Goal: Transaction & Acquisition: Book appointment/travel/reservation

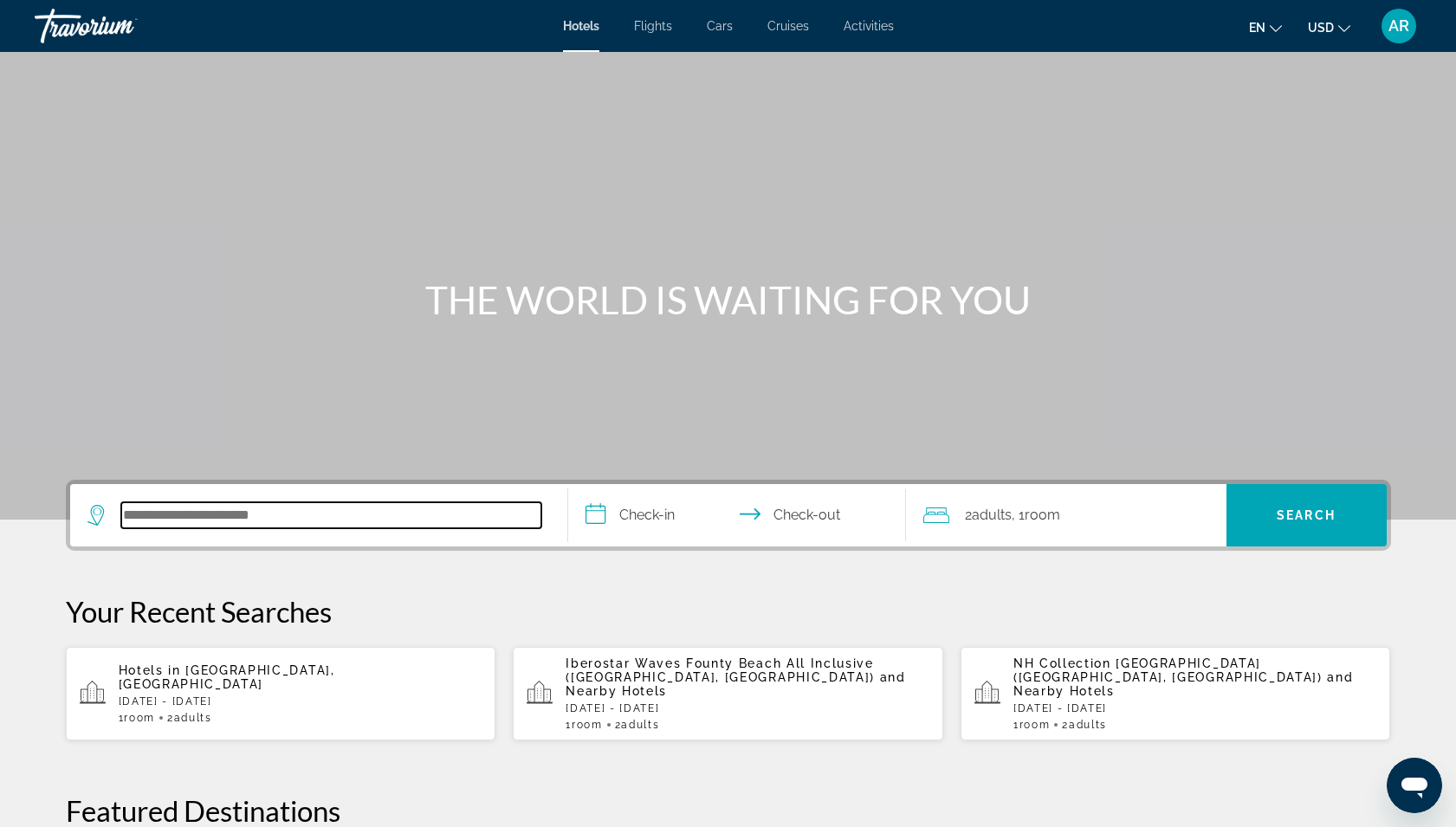
click at [222, 502] on input "Search hotel destination" at bounding box center [331, 515] width 420 height 26
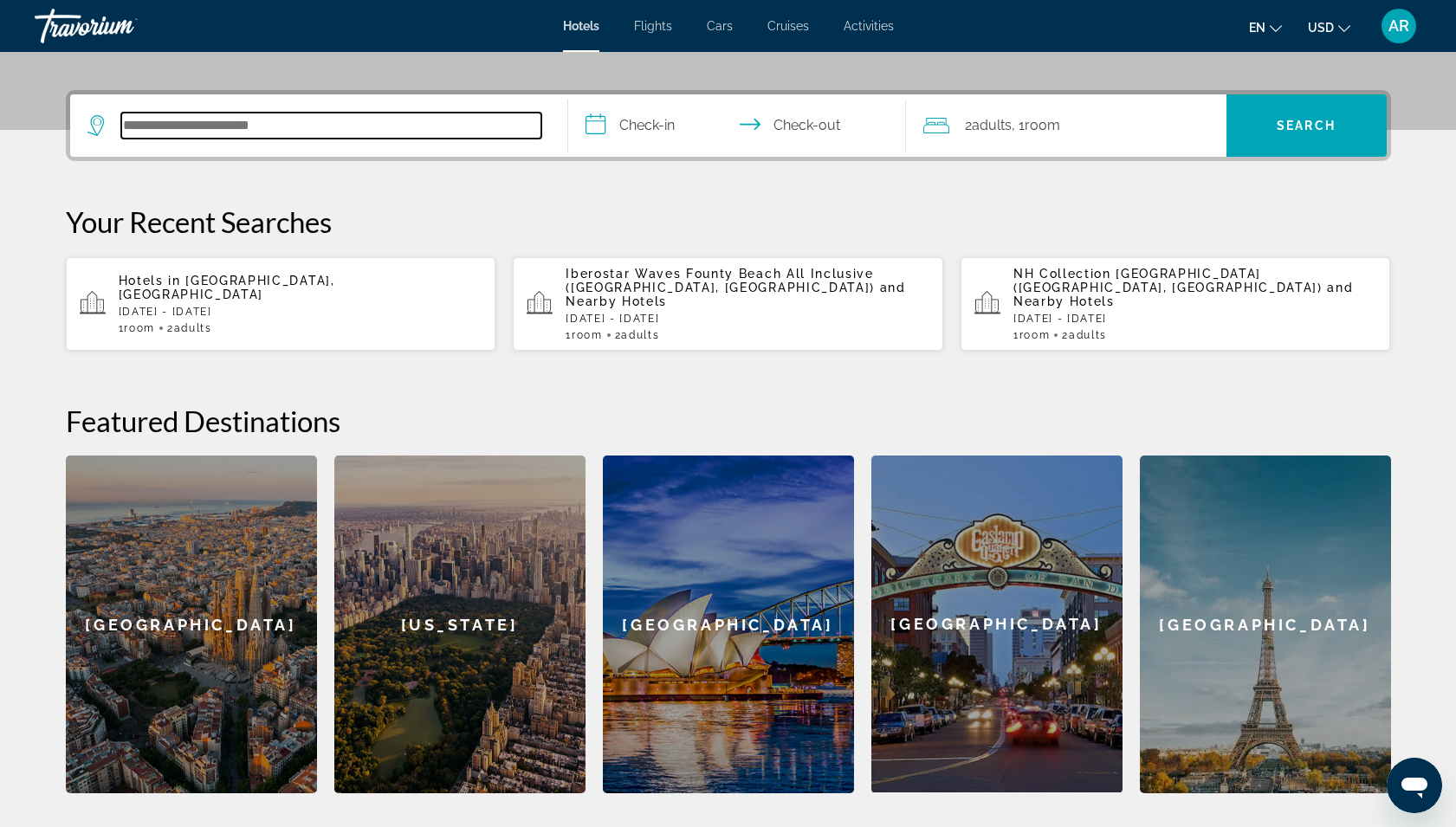
scroll to position [423, 0]
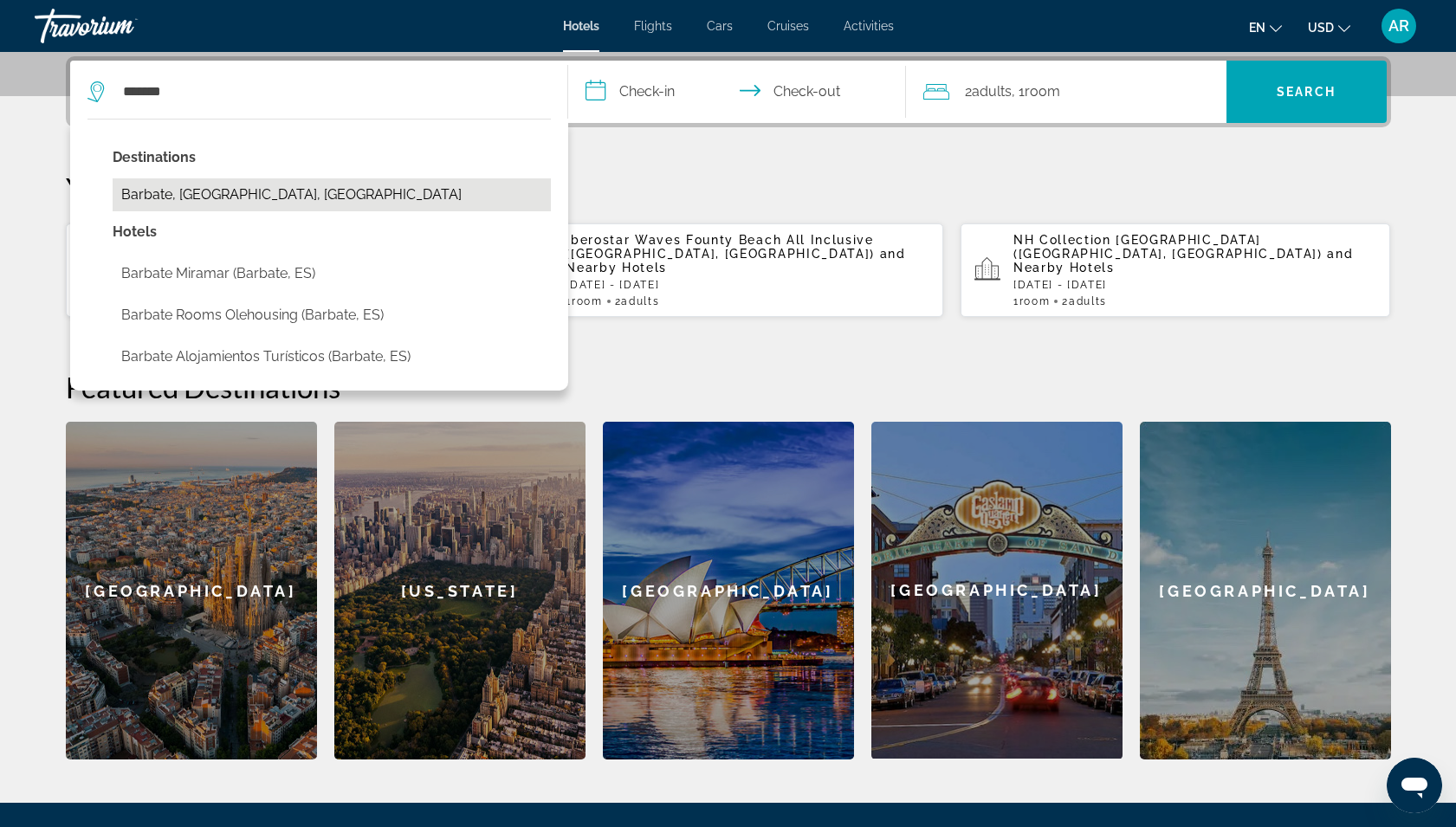
click at [212, 189] on button "Barbate, [GEOGRAPHIC_DATA], [GEOGRAPHIC_DATA]" at bounding box center [331, 195] width 438 height 33
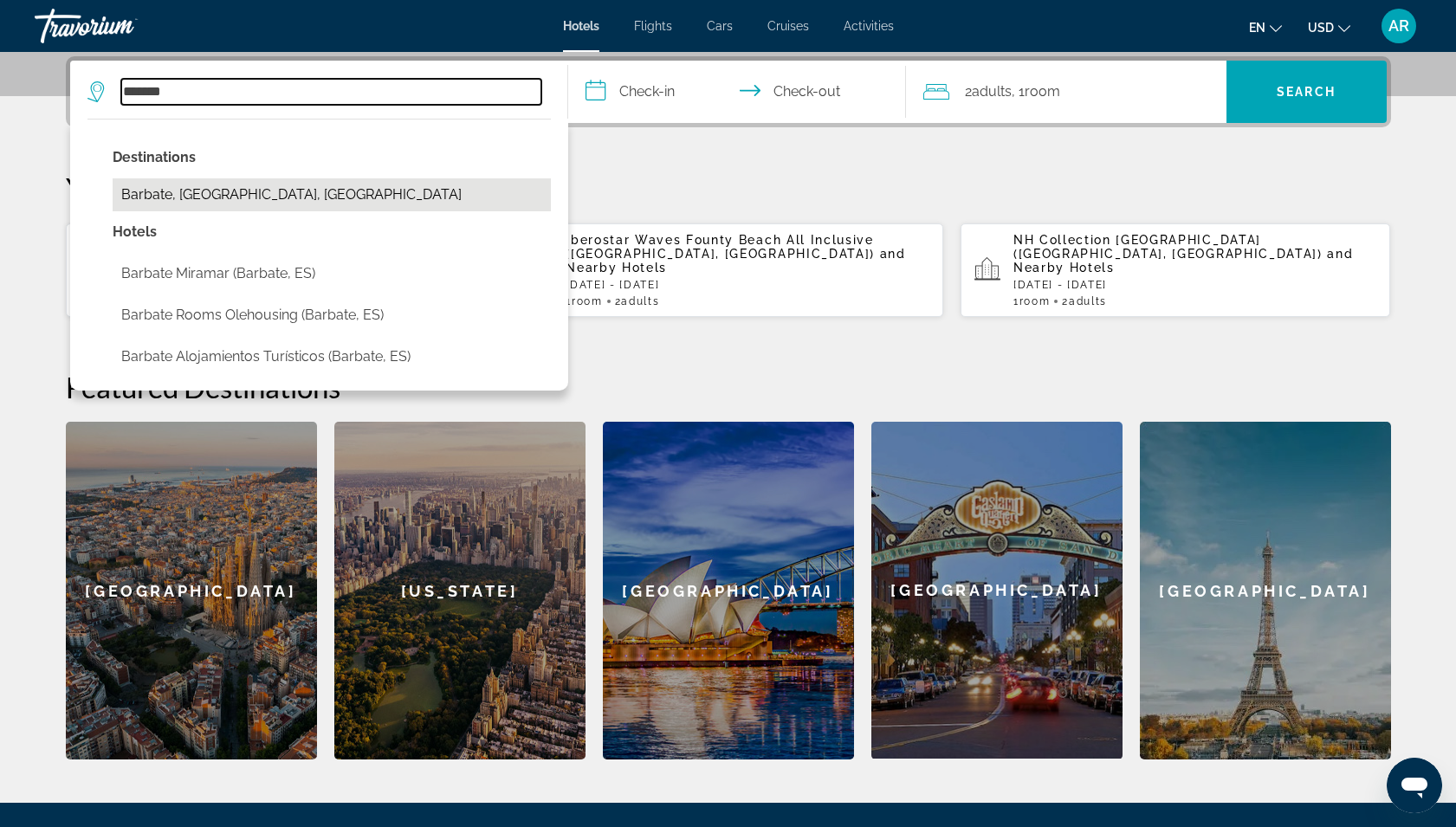
type input "**********"
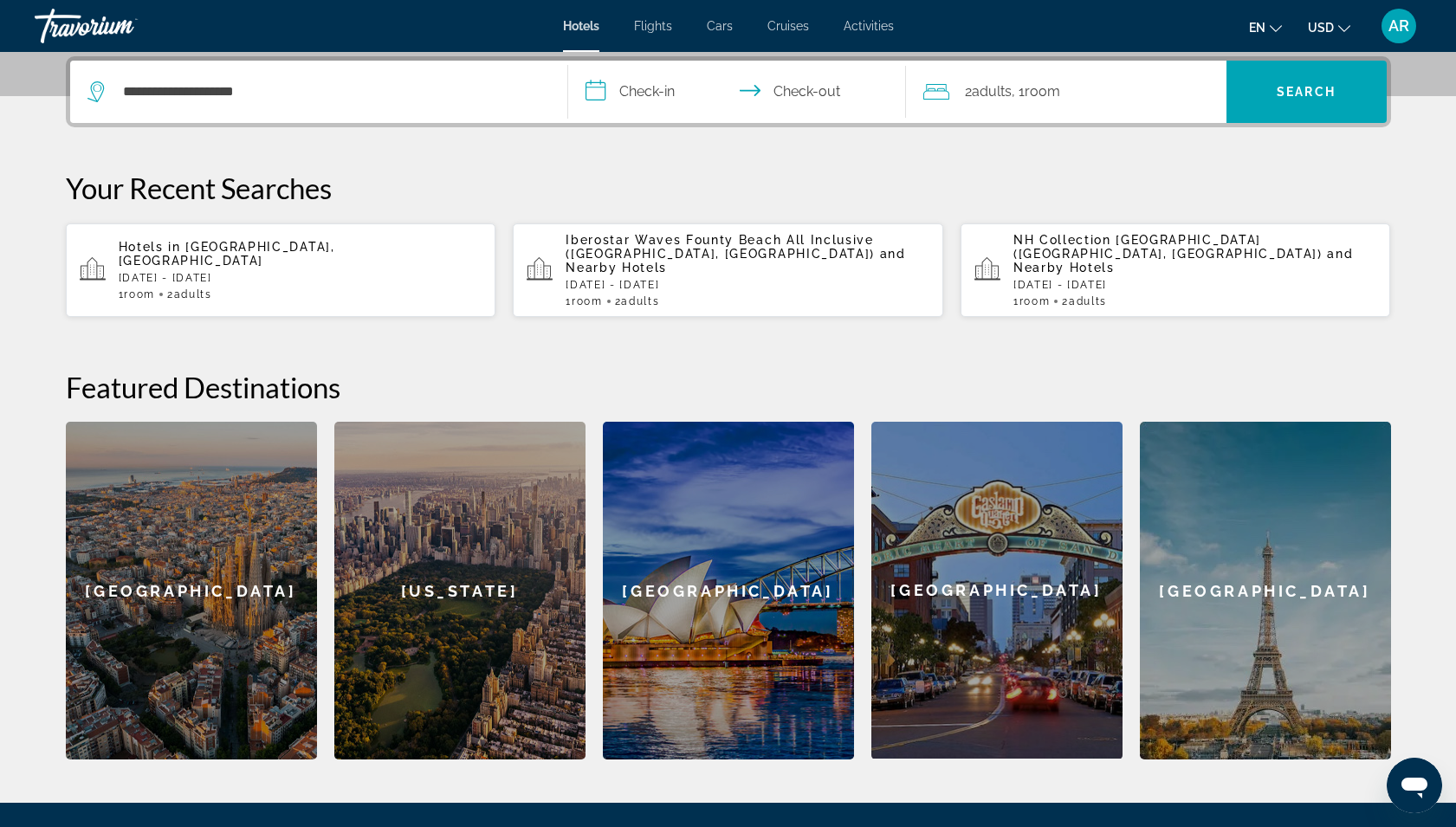
click at [642, 95] on input "**********" at bounding box center [740, 94] width 344 height 67
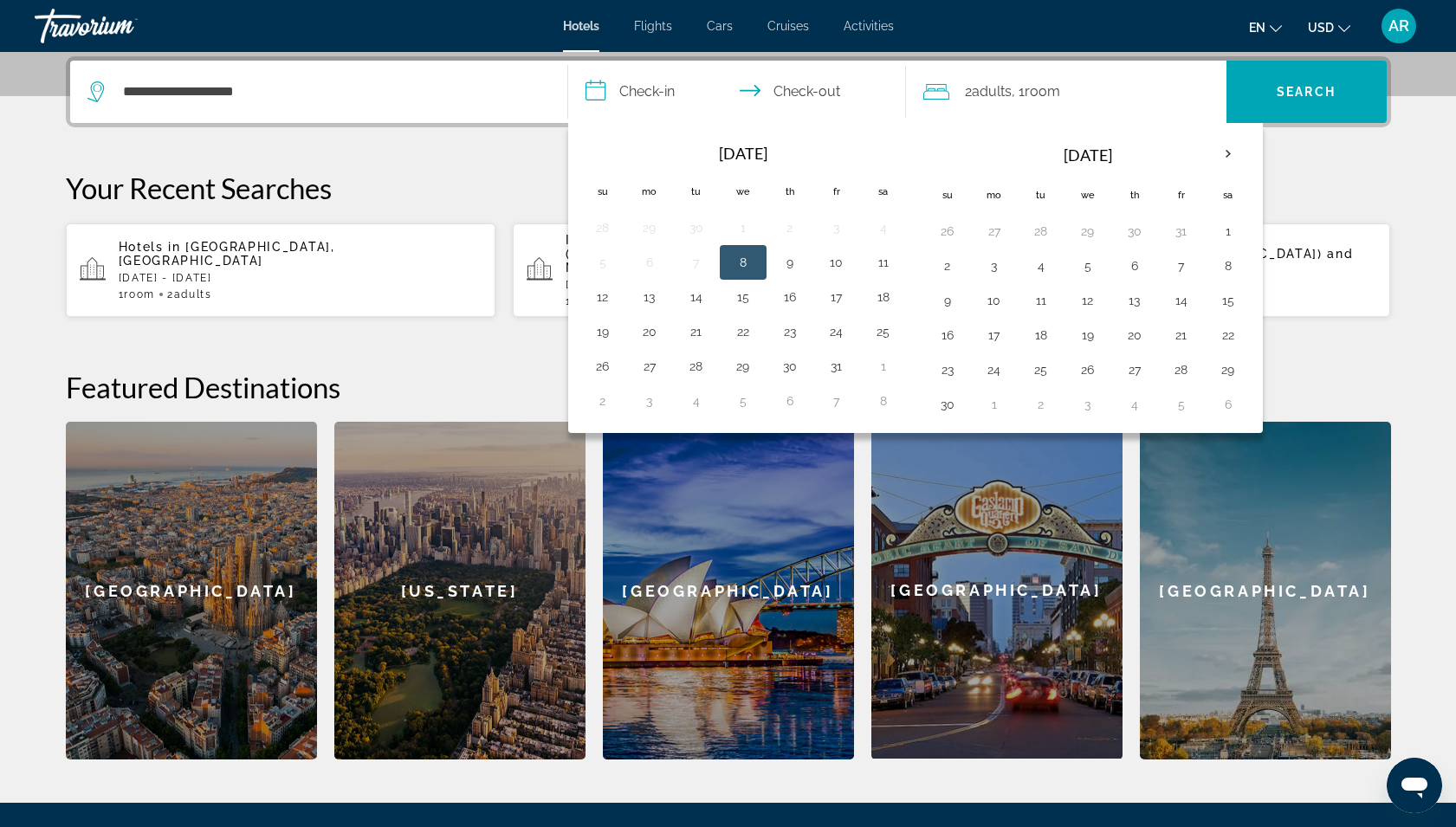
click at [751, 257] on button "8" at bounding box center [743, 262] width 28 height 24
click at [787, 260] on button "9" at bounding box center [789, 262] width 28 height 24
type input "**********"
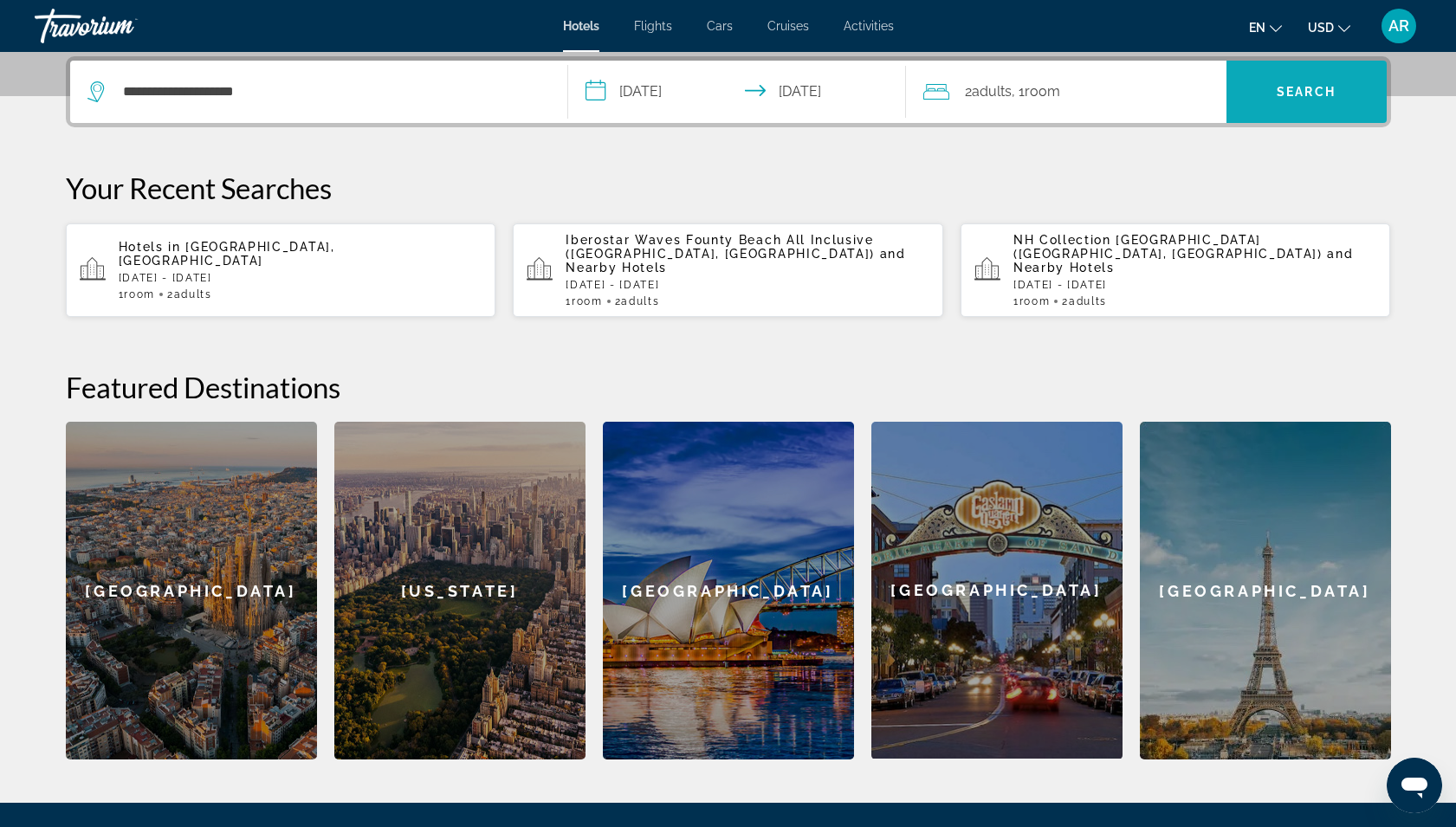
click at [1286, 90] on span "Search" at bounding box center [1306, 91] width 59 height 13
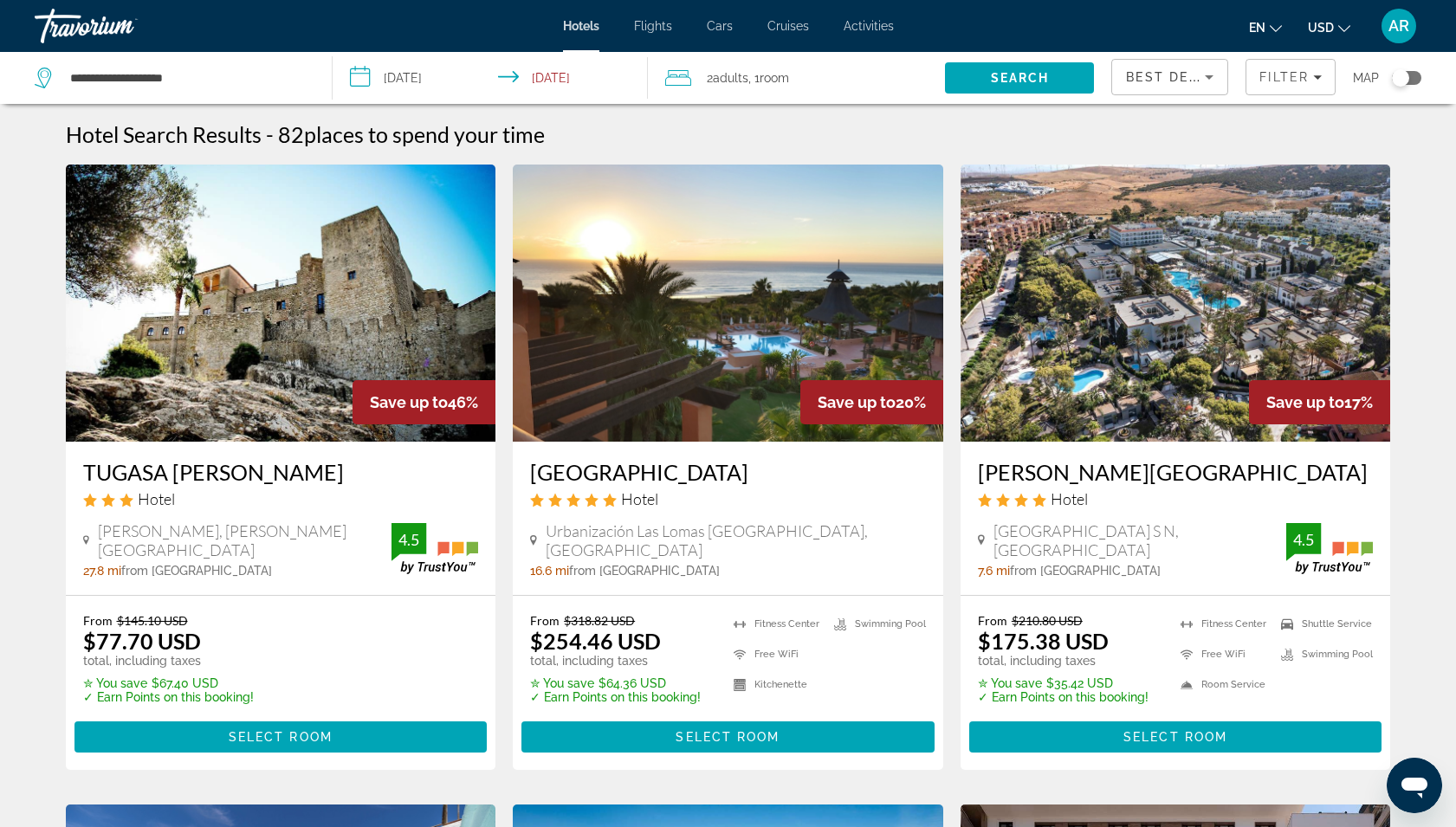
click at [1414, 77] on div "Toggle map" at bounding box center [1406, 77] width 30 height 13
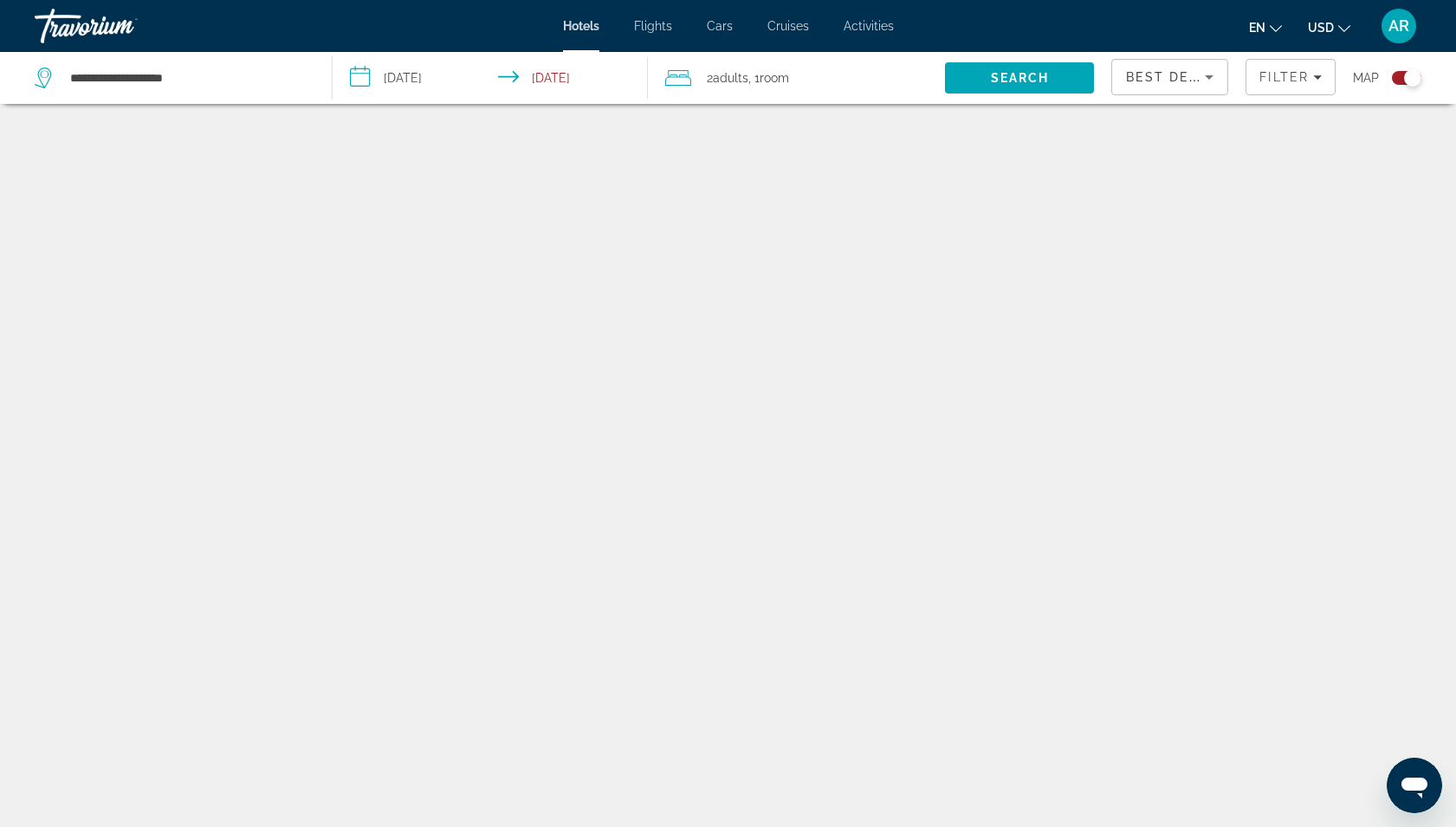
scroll to position [104, 0]
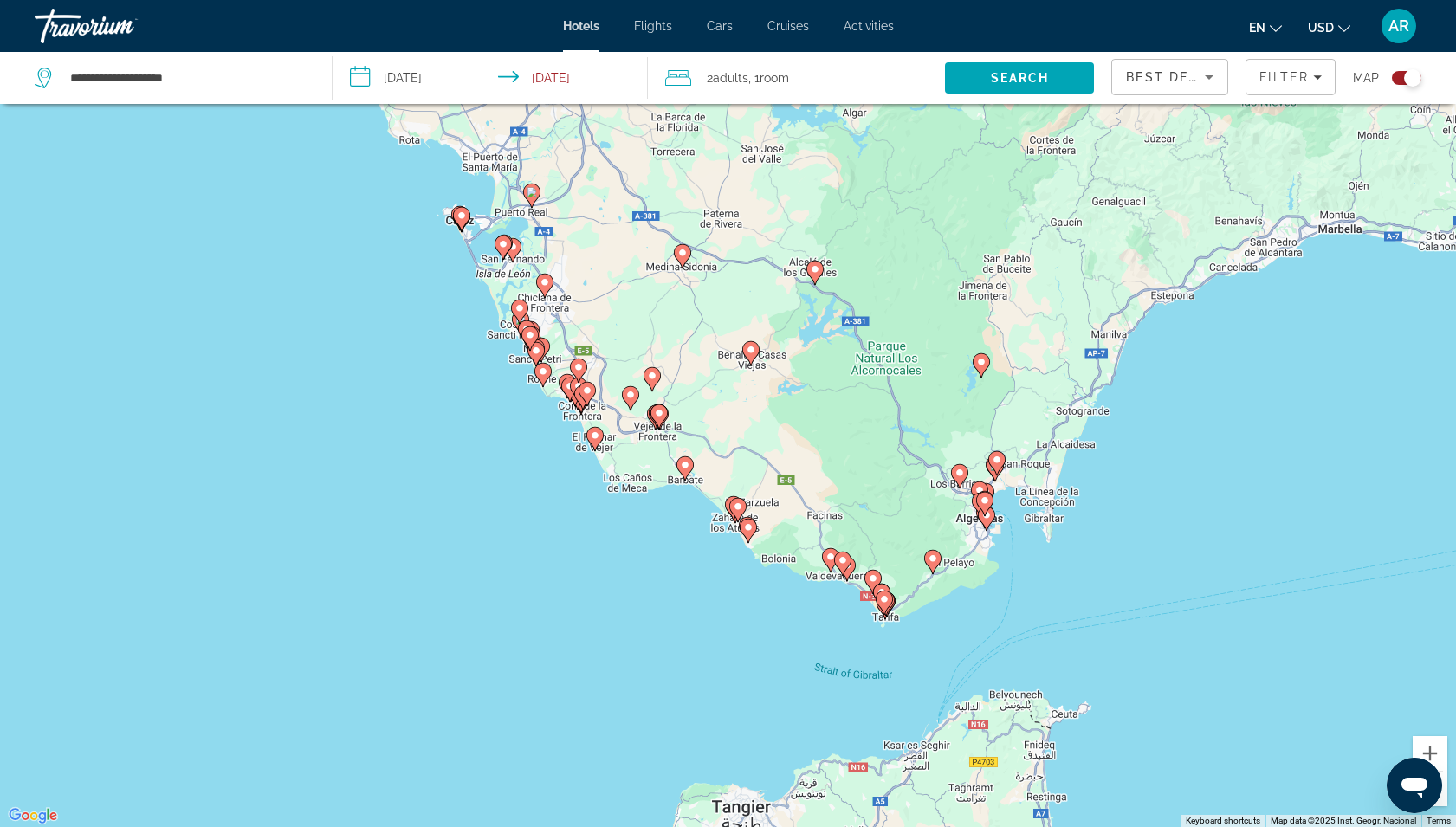
click at [702, 587] on div "To activate drag with keyboard, press Alt + Enter. Once in keyboard drag state,…" at bounding box center [728, 414] width 1456 height 827
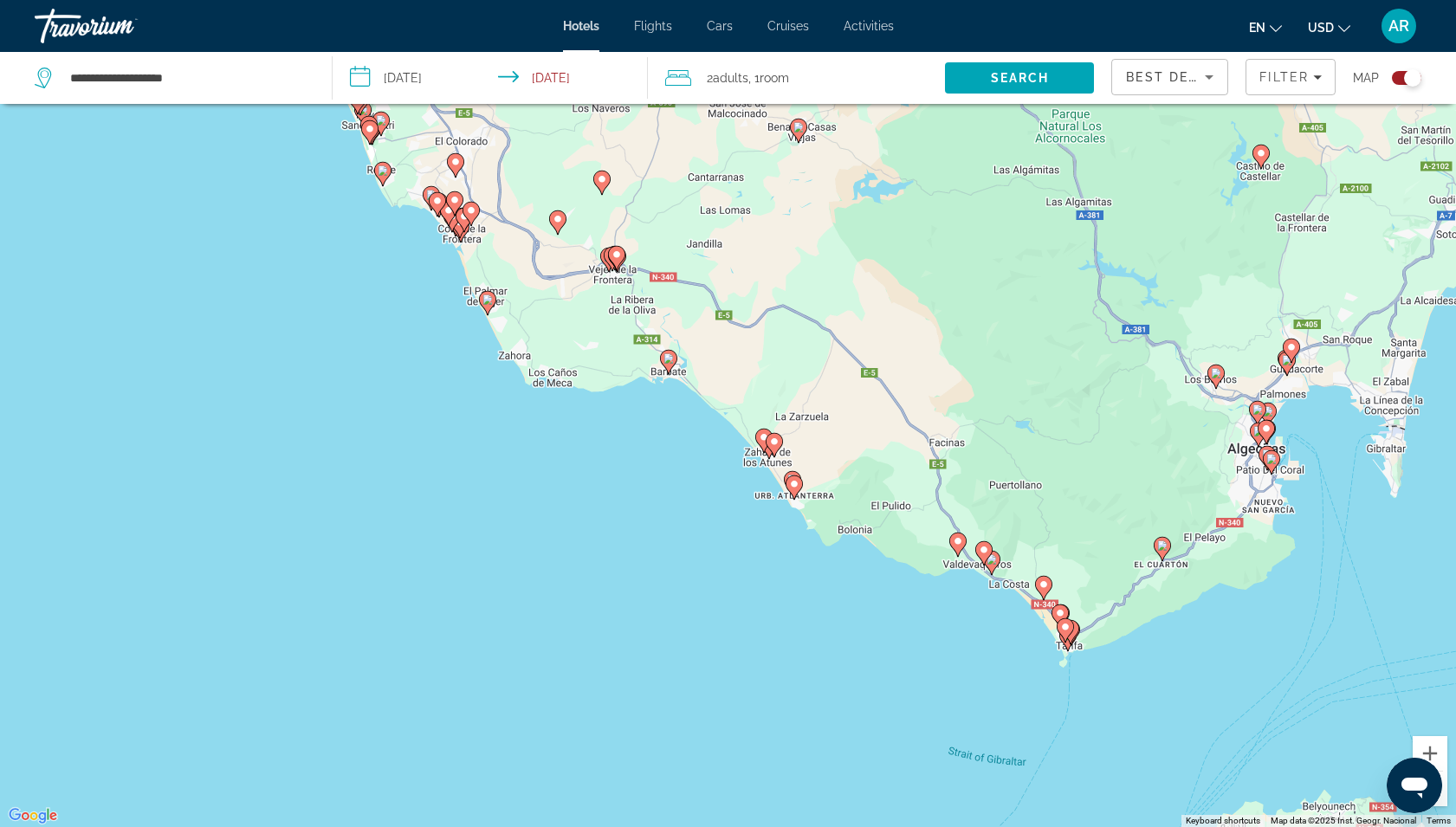
click at [702, 587] on div "To activate drag with keyboard, press Alt + Enter. Once in keyboard drag state,…" at bounding box center [728, 414] width 1456 height 827
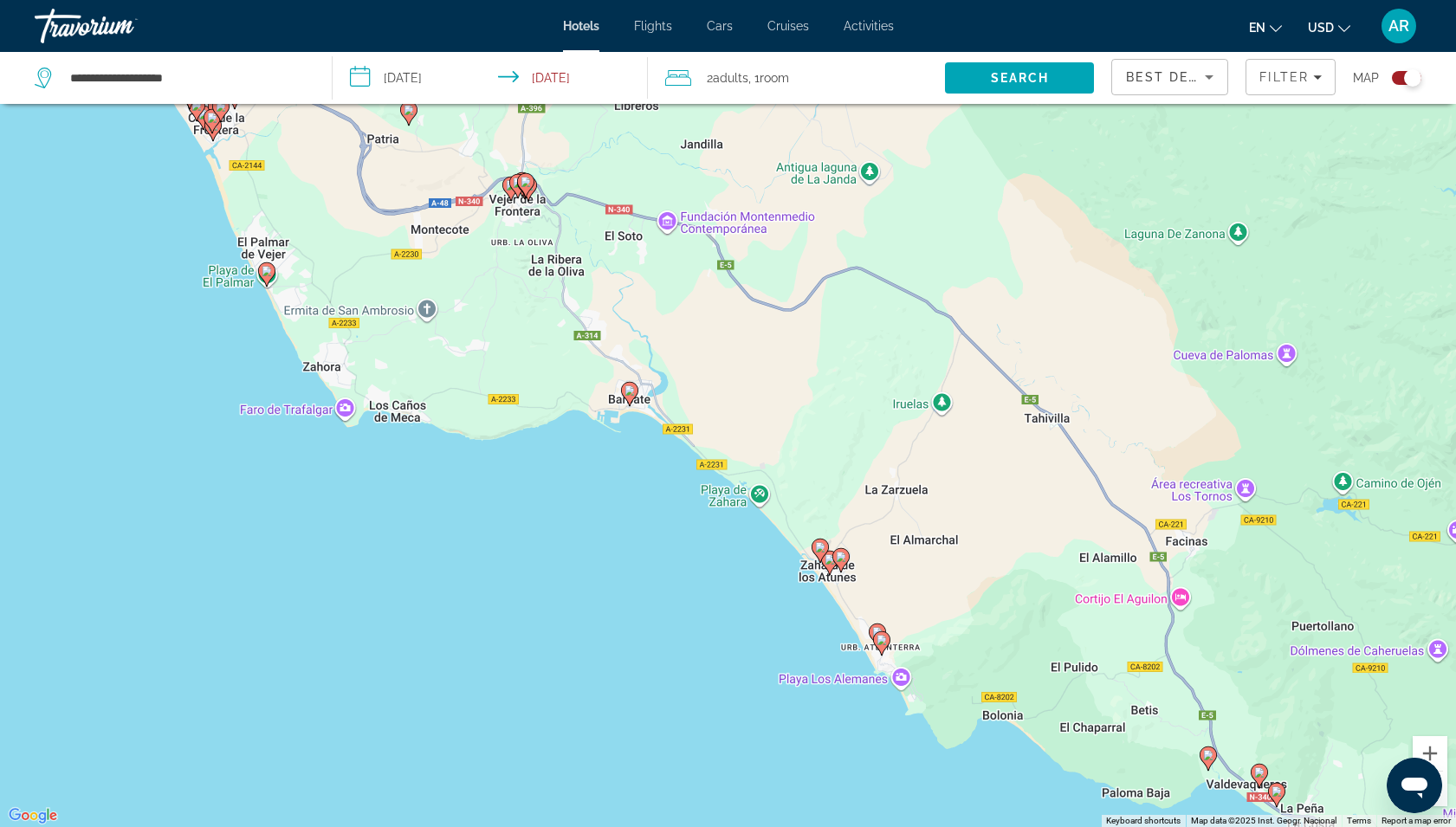
drag, startPoint x: 562, startPoint y: 243, endPoint x: 556, endPoint y: 524, distance: 281.1
click at [556, 521] on div "To activate drag with keyboard, press Alt + Enter. Once in keyboard drag state,…" at bounding box center [728, 414] width 1456 height 827
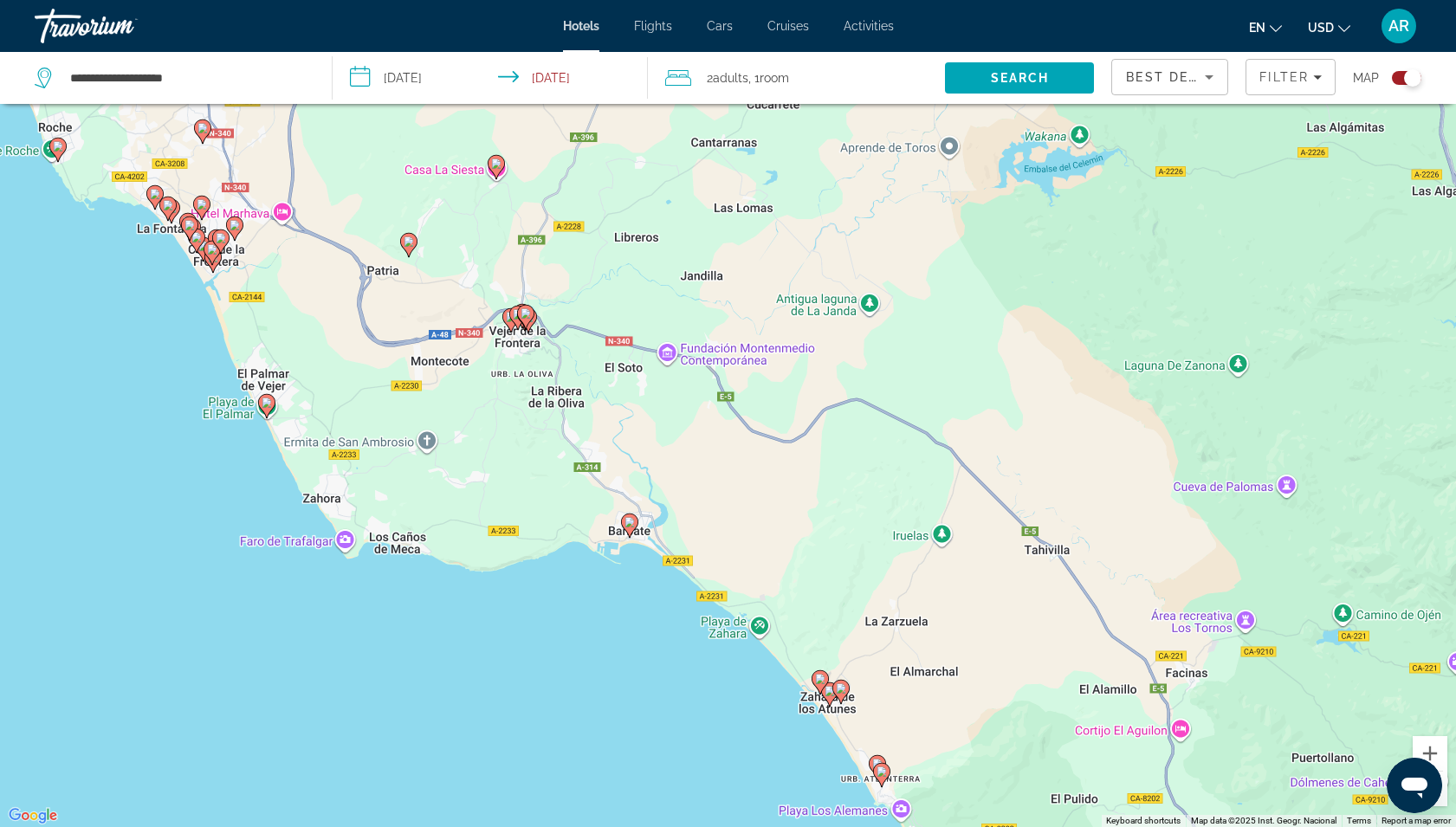
click at [557, 596] on div "To activate drag with keyboard, press Alt + Enter. Once in keyboard drag state,…" at bounding box center [728, 414] width 1456 height 827
click at [557, 597] on div "To activate drag with keyboard, press Alt + Enter. Once in keyboard drag state,…" at bounding box center [728, 414] width 1456 height 827
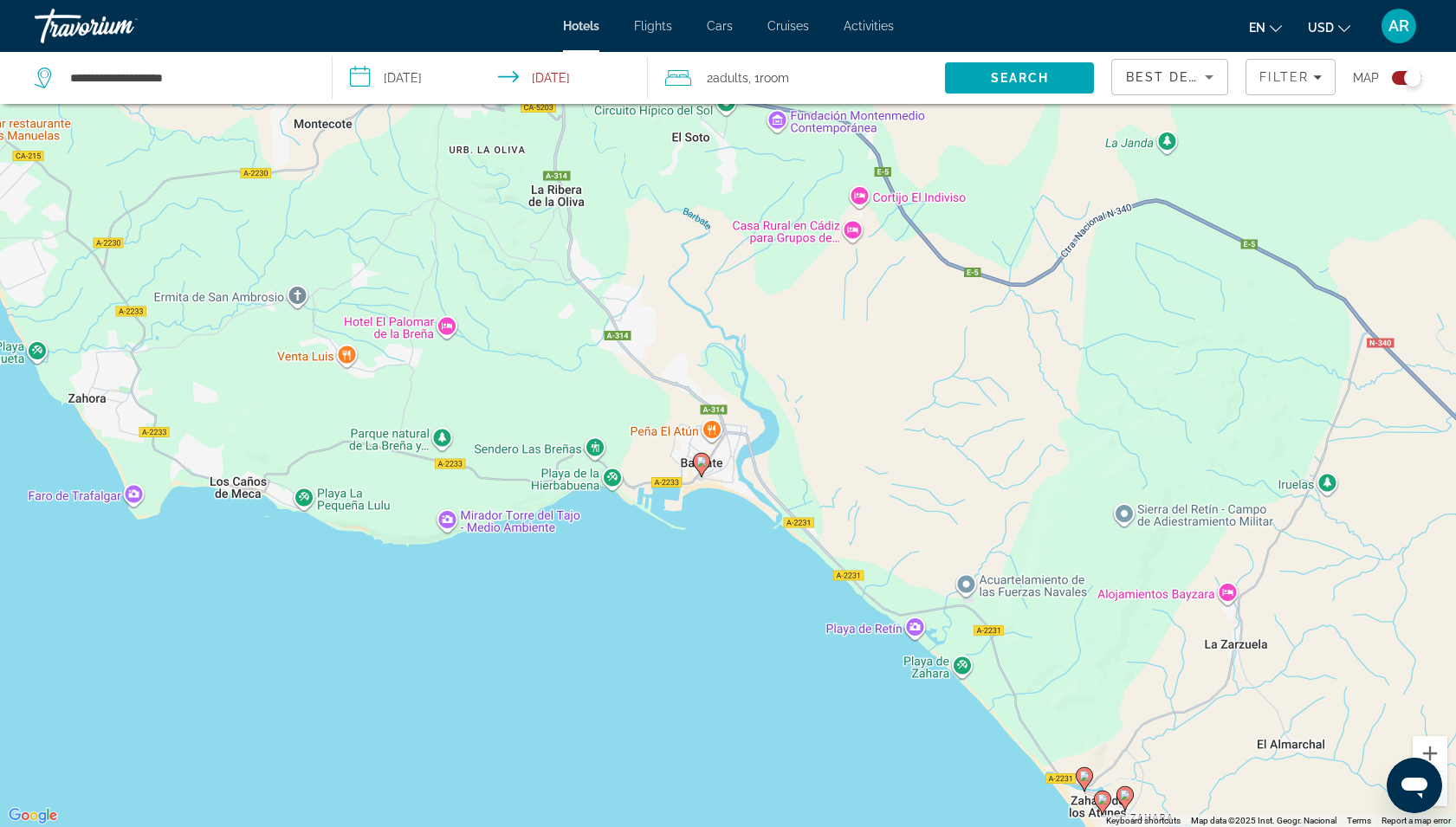
click at [557, 597] on div "To activate drag with keyboard, press Alt + Enter. Once in keyboard drag state,…" at bounding box center [728, 414] width 1456 height 827
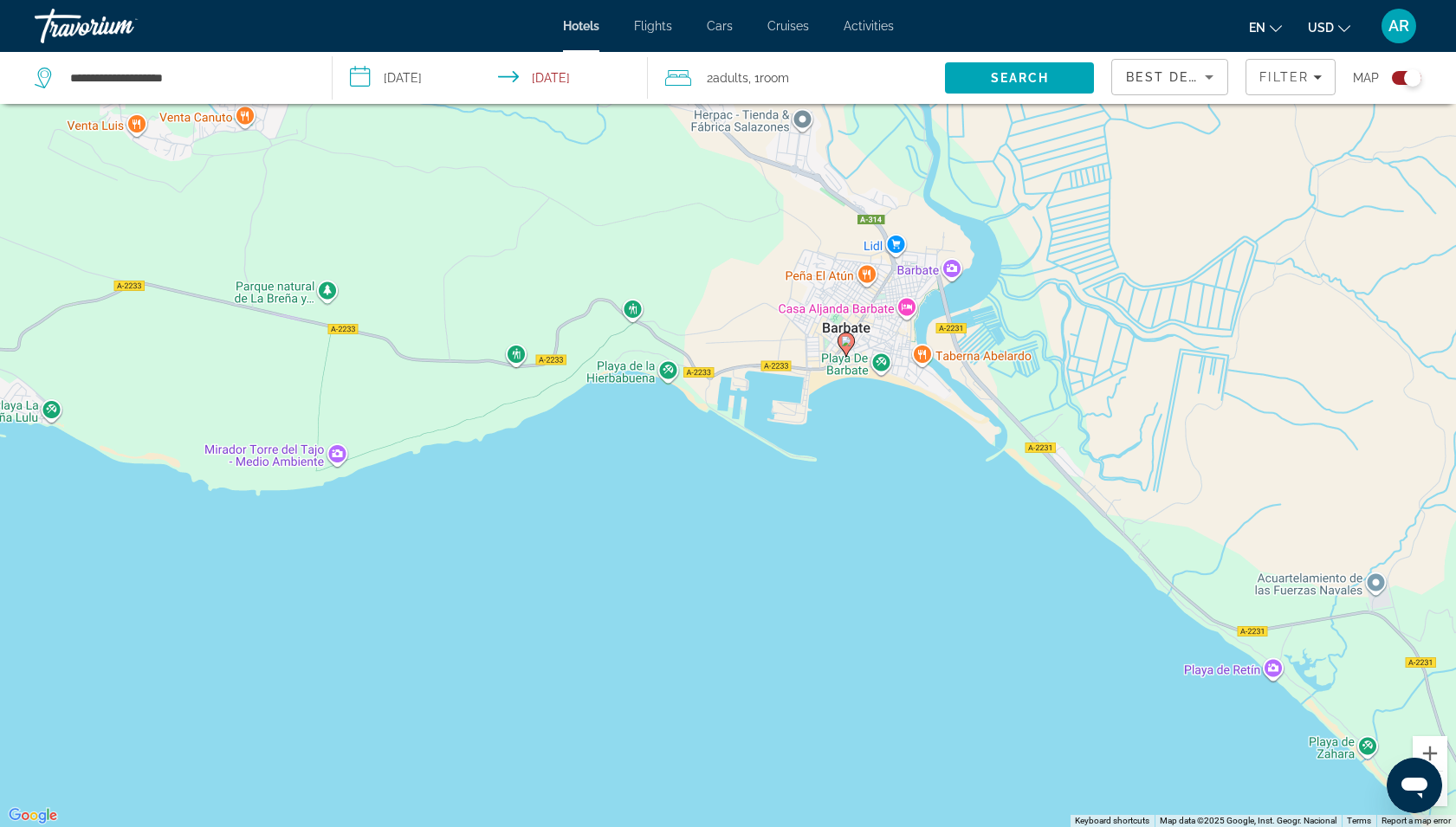
click at [847, 334] on icon "Main content" at bounding box center [844, 344] width 15 height 22
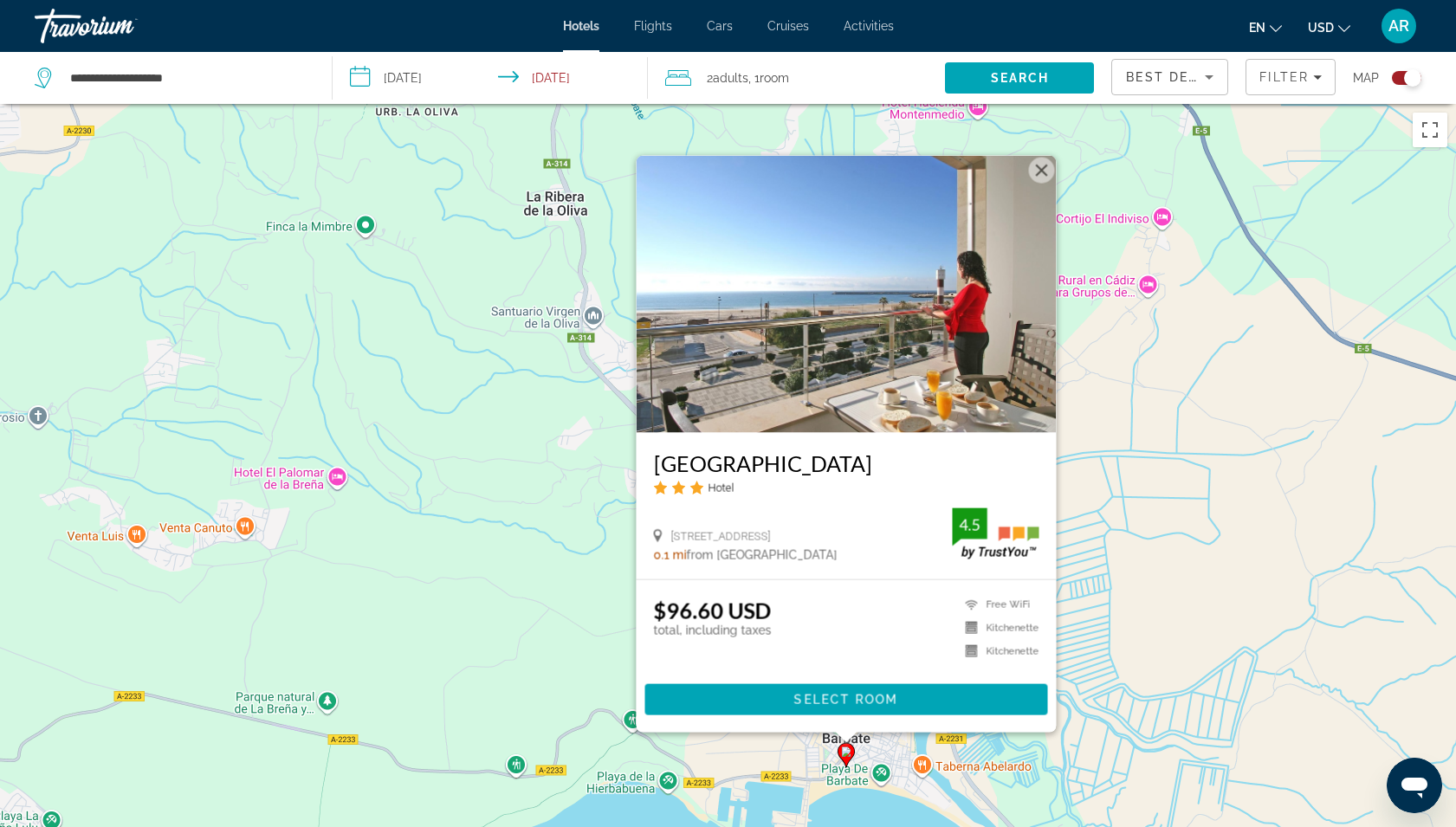
click at [1342, 24] on icon "Change currency" at bounding box center [1344, 29] width 13 height 13
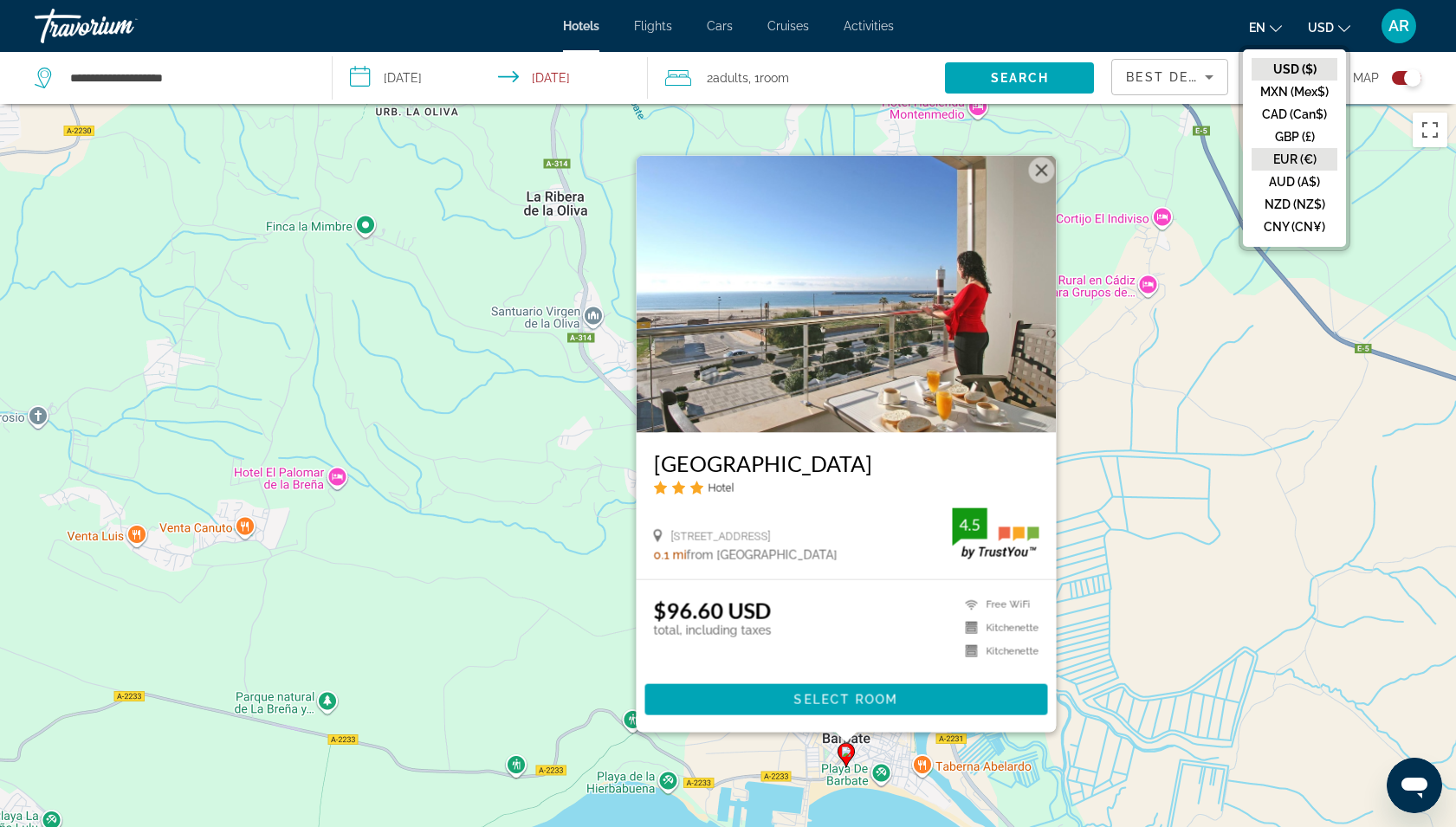
click at [1290, 153] on button "EUR (€)" at bounding box center [1295, 159] width 86 height 22
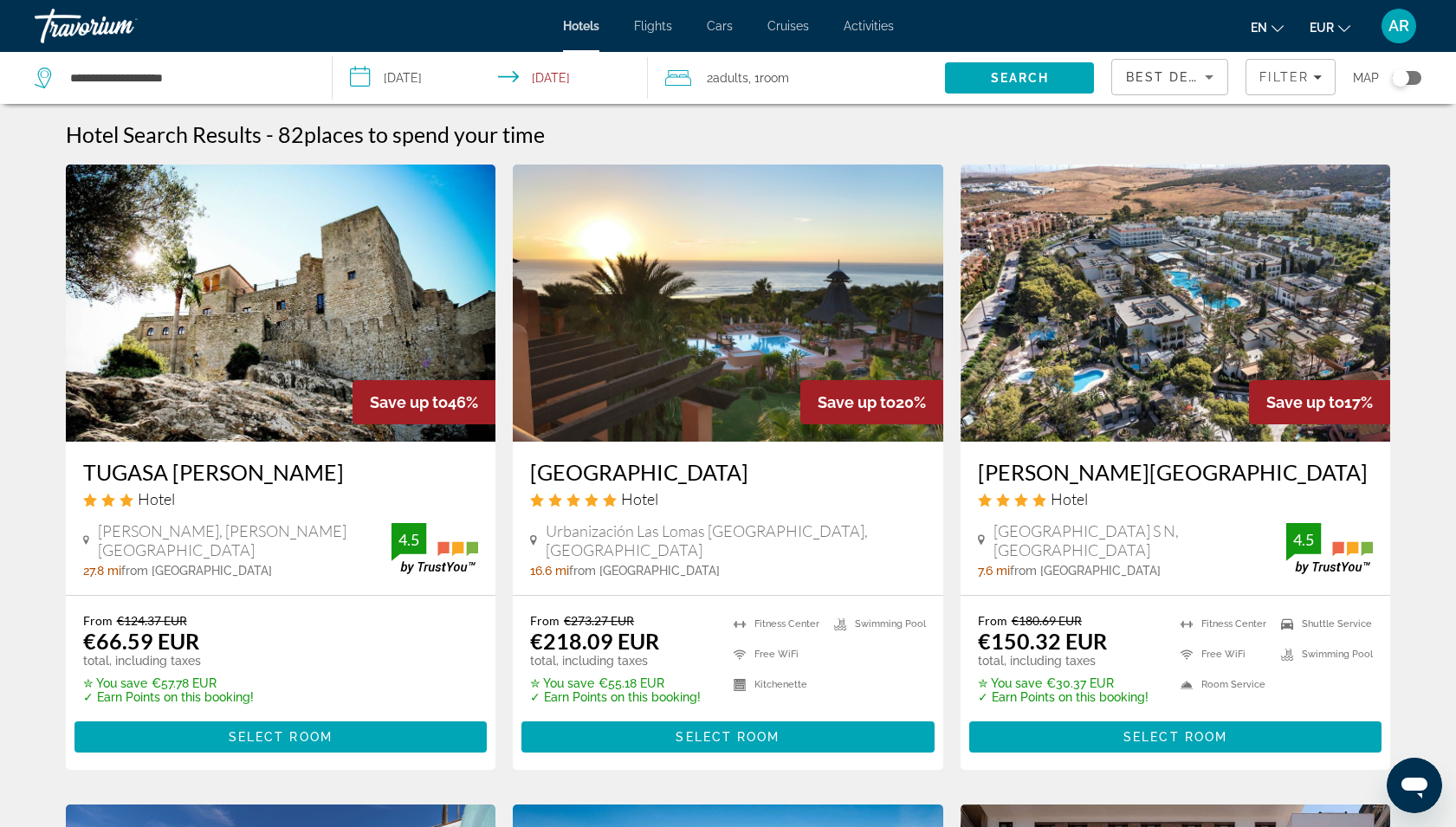
click at [1410, 72] on div "Toggle map" at bounding box center [1406, 77] width 30 height 13
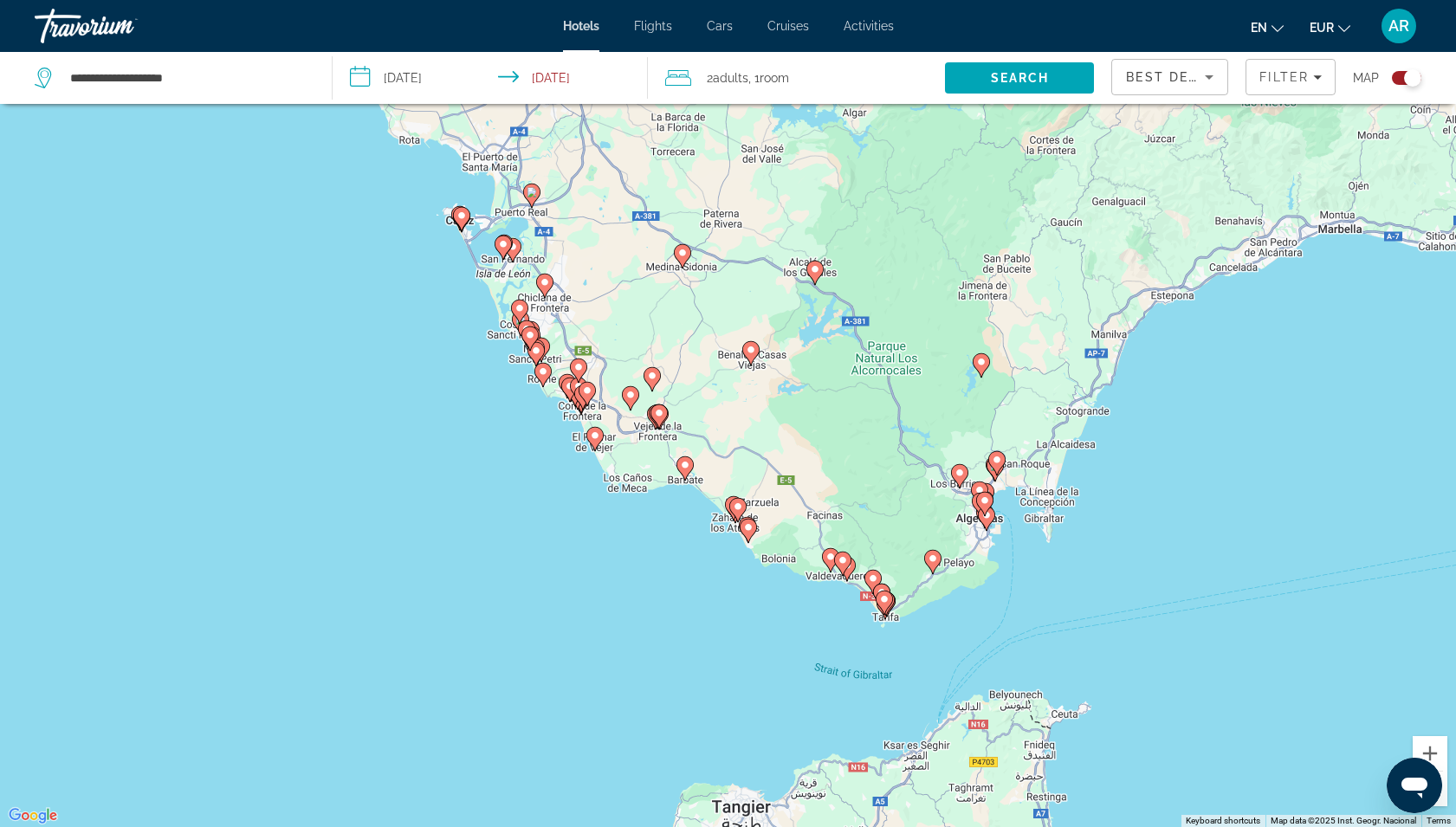
click at [678, 511] on div "To activate drag with keyboard, press Alt + Enter. Once in keyboard drag state,…" at bounding box center [728, 414] width 1456 height 827
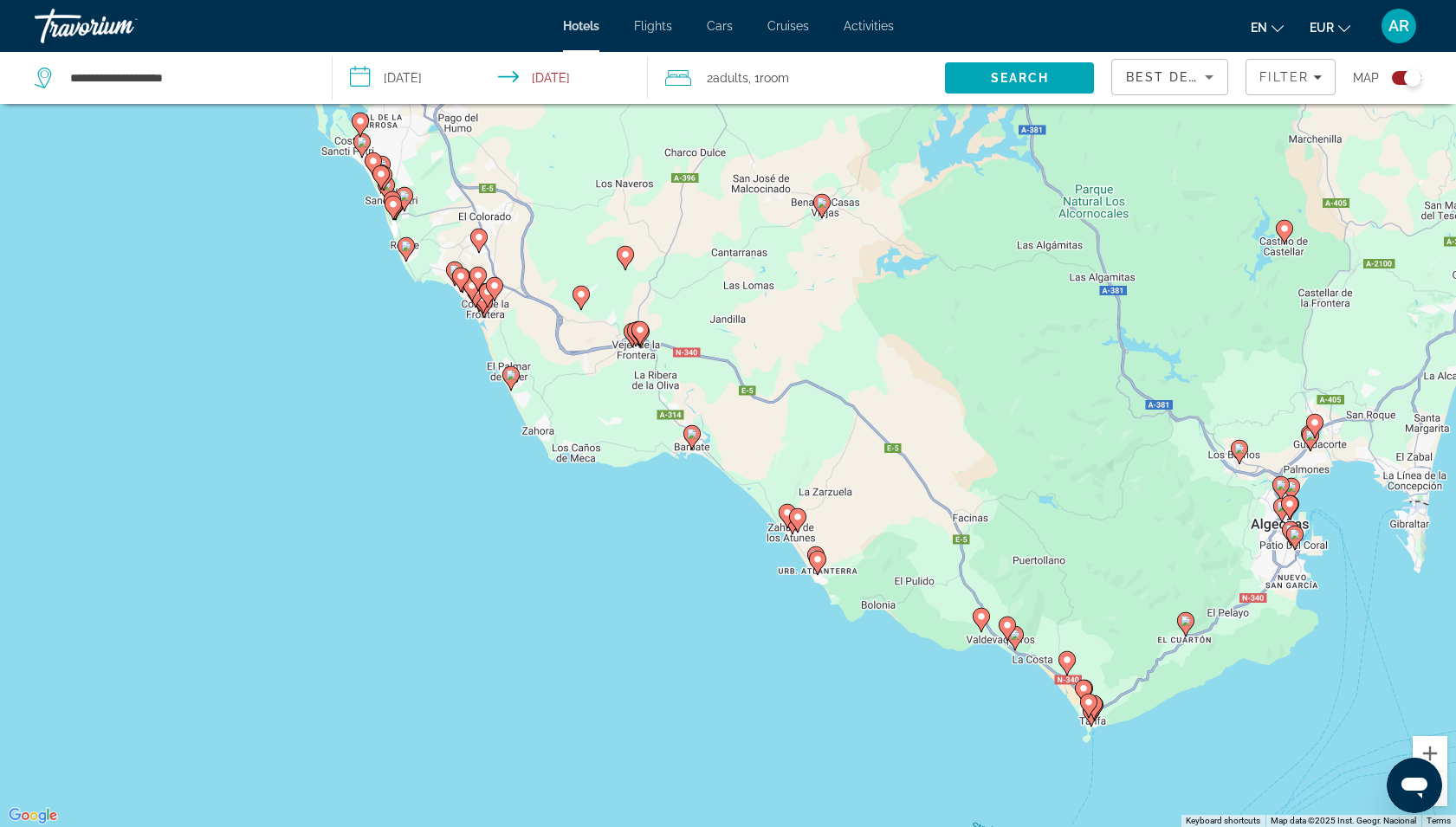
click at [678, 511] on div "To activate drag with keyboard, press Alt + Enter. Once in keyboard drag state,…" at bounding box center [728, 414] width 1456 height 827
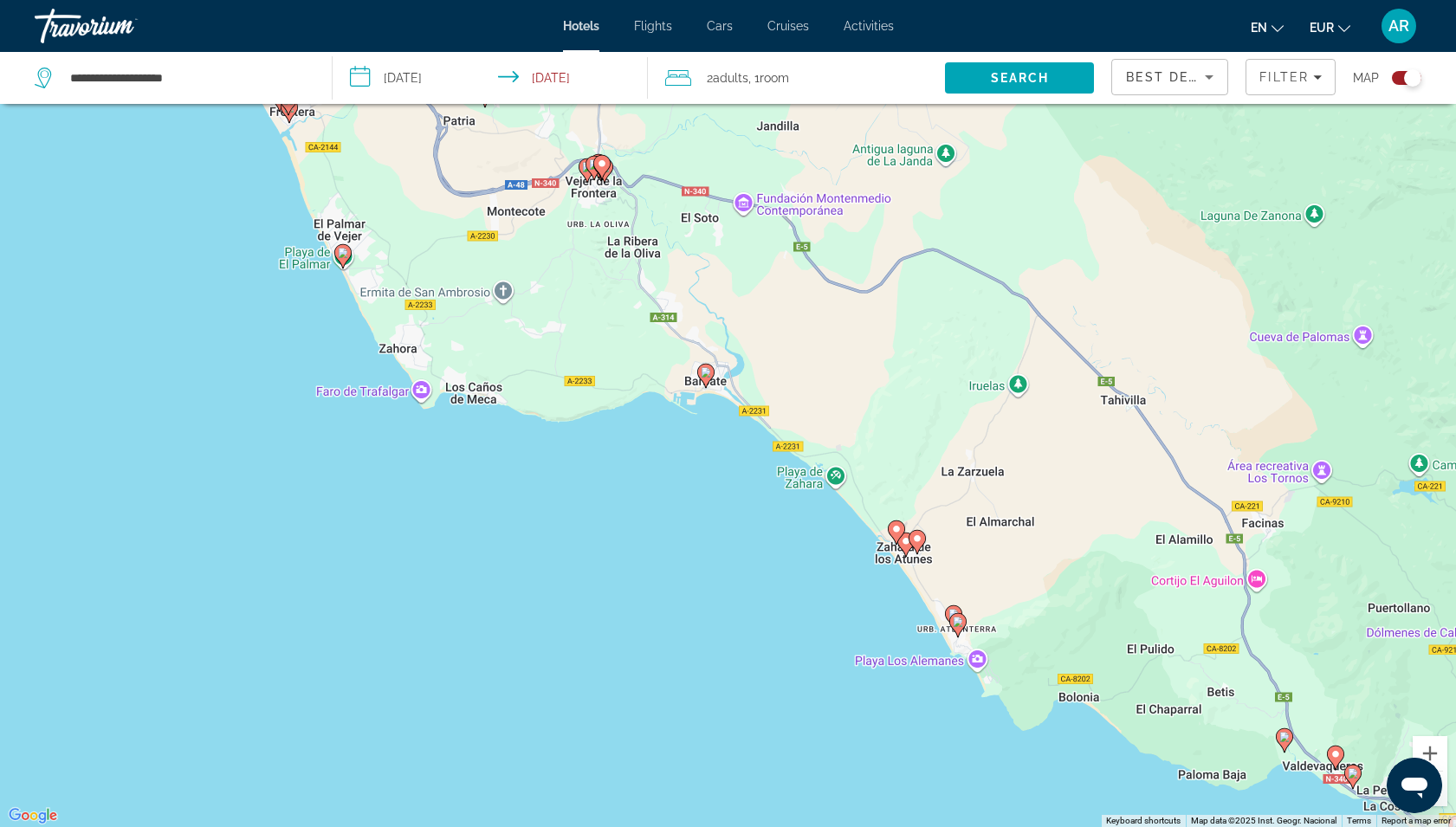
click at [678, 511] on div "To activate drag with keyboard, press Alt + Enter. Once in keyboard drag state,…" at bounding box center [728, 414] width 1456 height 827
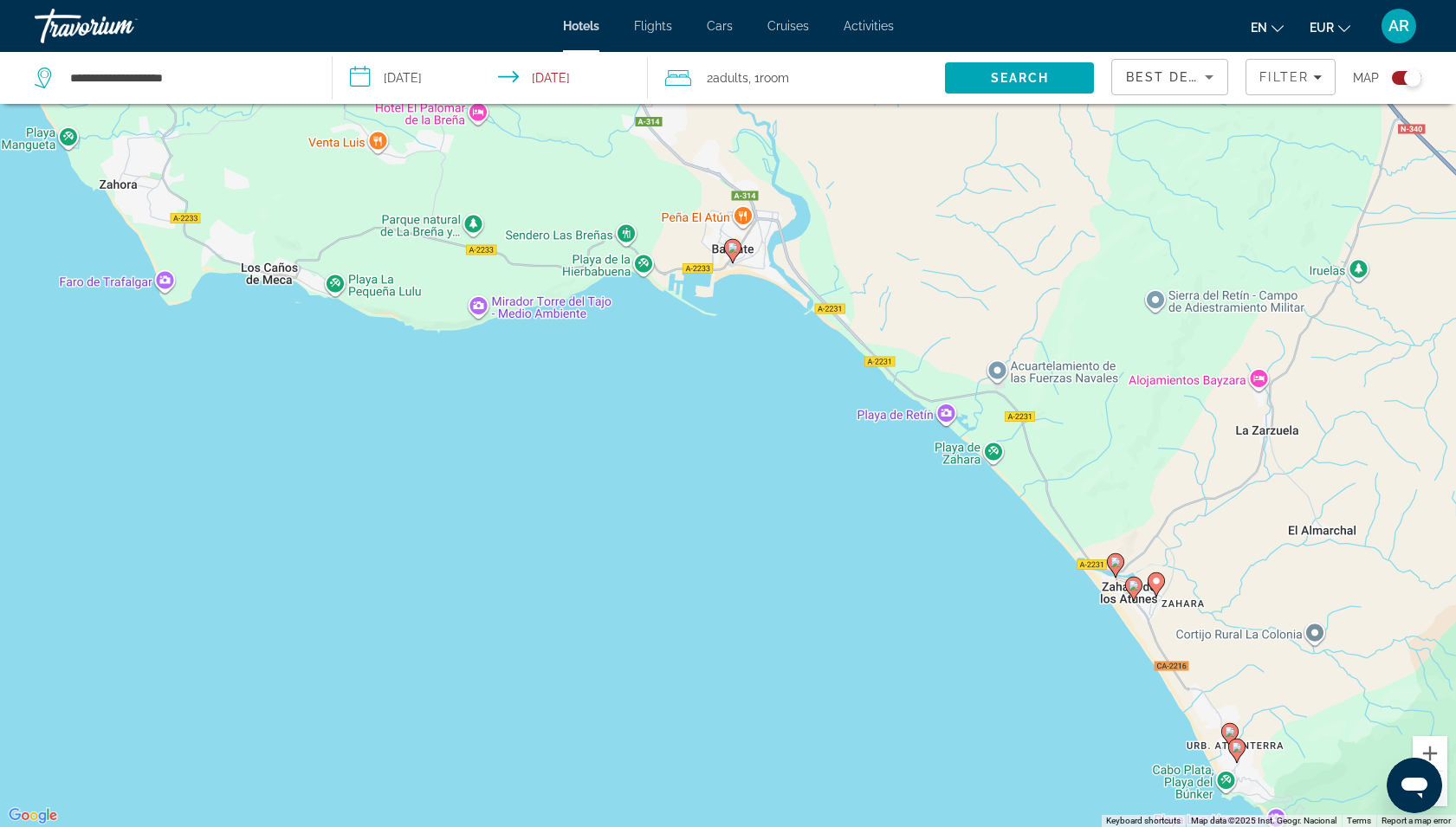
click at [678, 511] on div "To activate drag with keyboard, press Alt + Enter. Once in keyboard drag state,…" at bounding box center [728, 414] width 1456 height 827
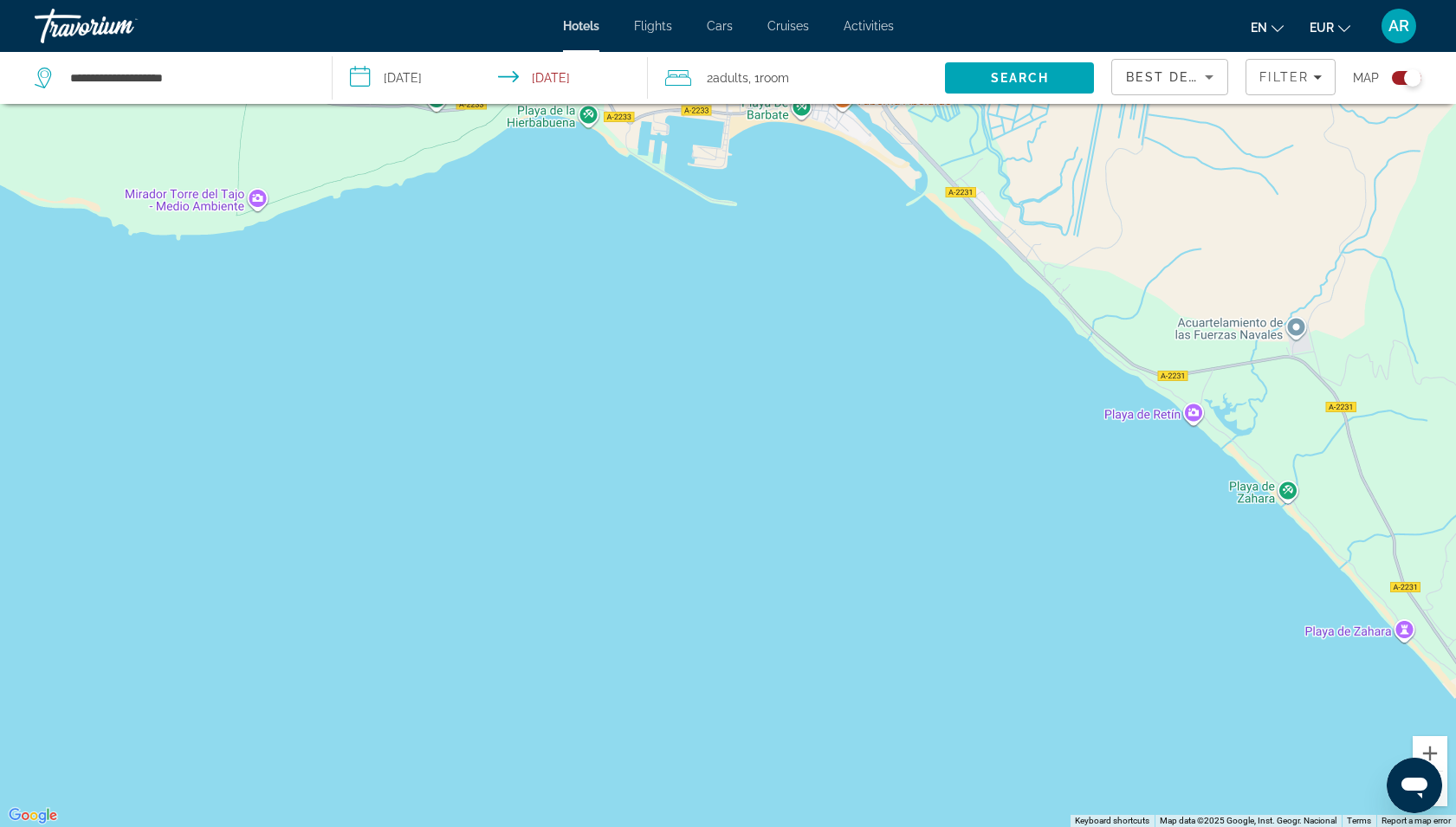
drag, startPoint x: 748, startPoint y: 212, endPoint x: 689, endPoint y: 475, distance: 269.5
click at [689, 474] on div "To activate drag with keyboard, press Alt + Enter. Once in keyboard drag state,…" at bounding box center [728, 414] width 1456 height 827
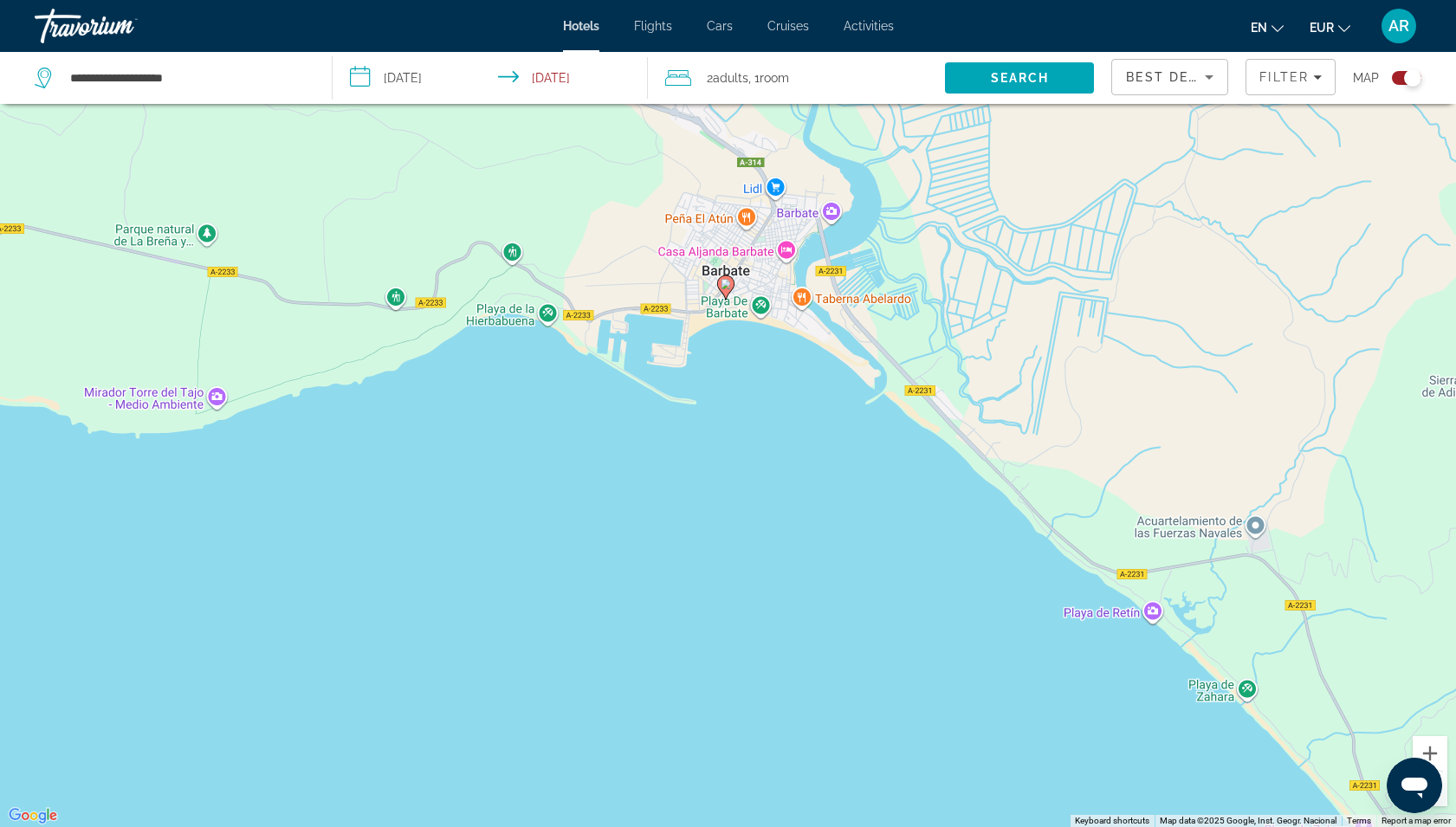
click at [727, 284] on image "Main content" at bounding box center [726, 284] width 11 height 11
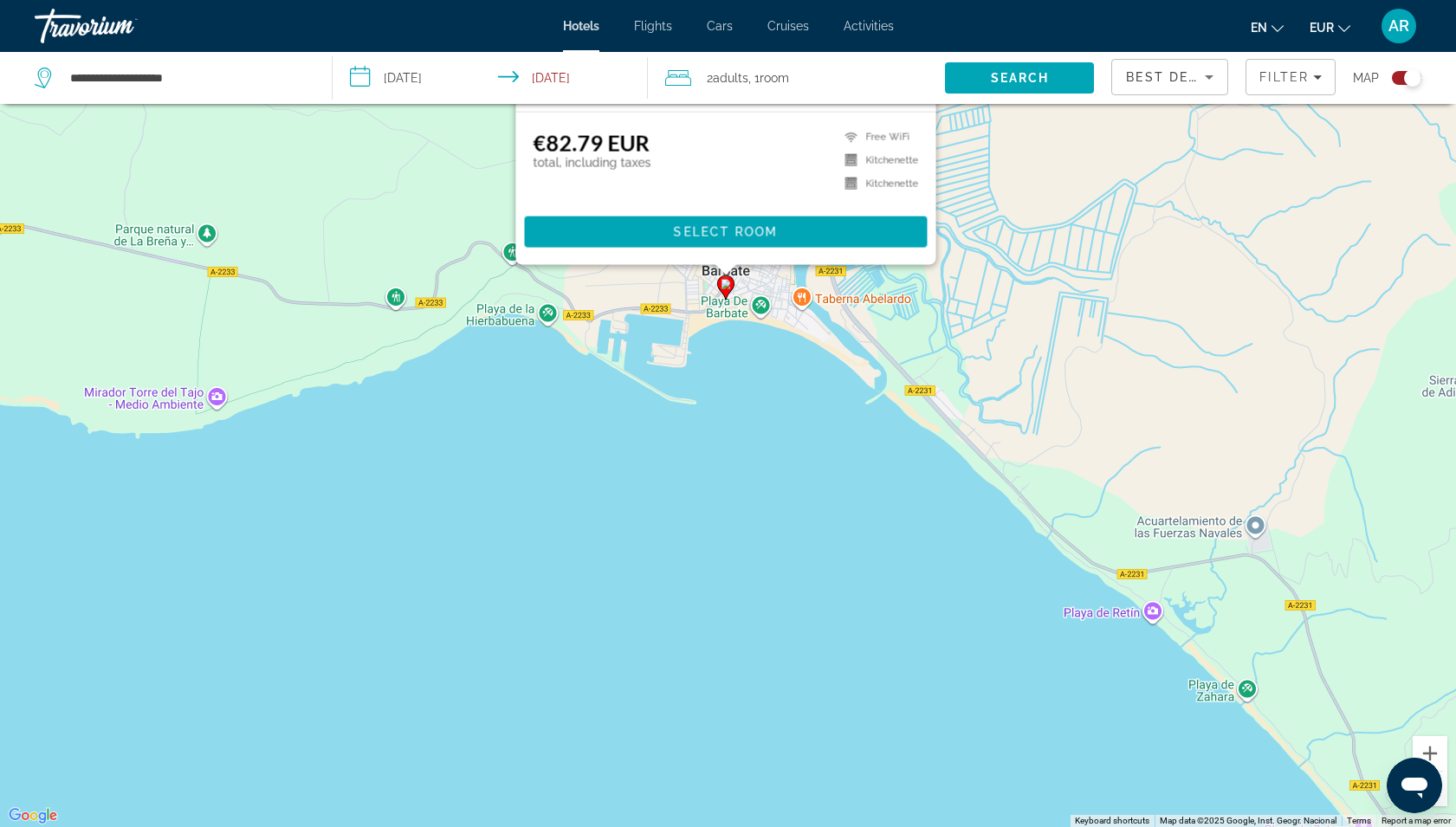
scroll to position [0, 0]
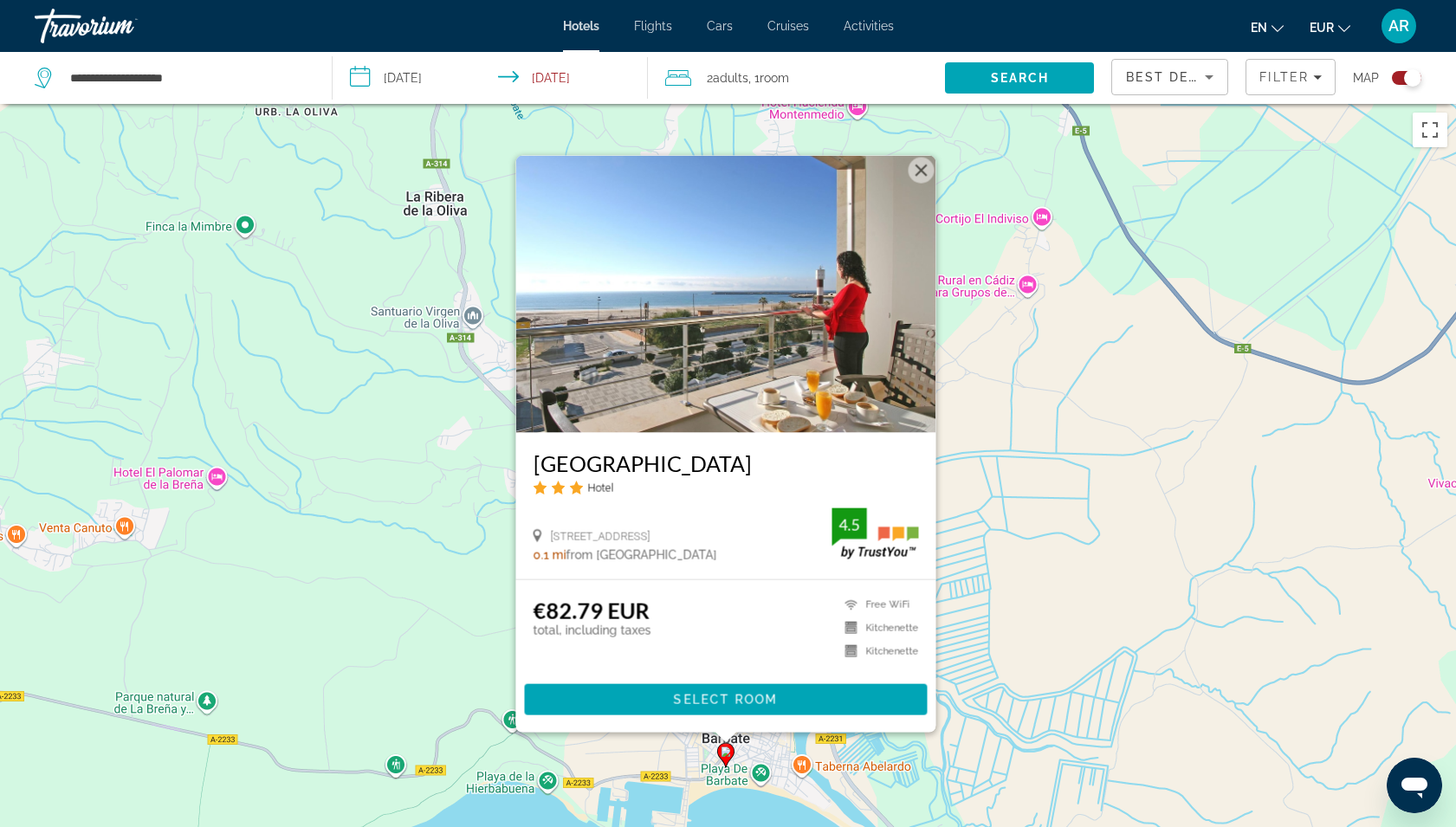
click at [719, 324] on img "Main content" at bounding box center [725, 293] width 420 height 277
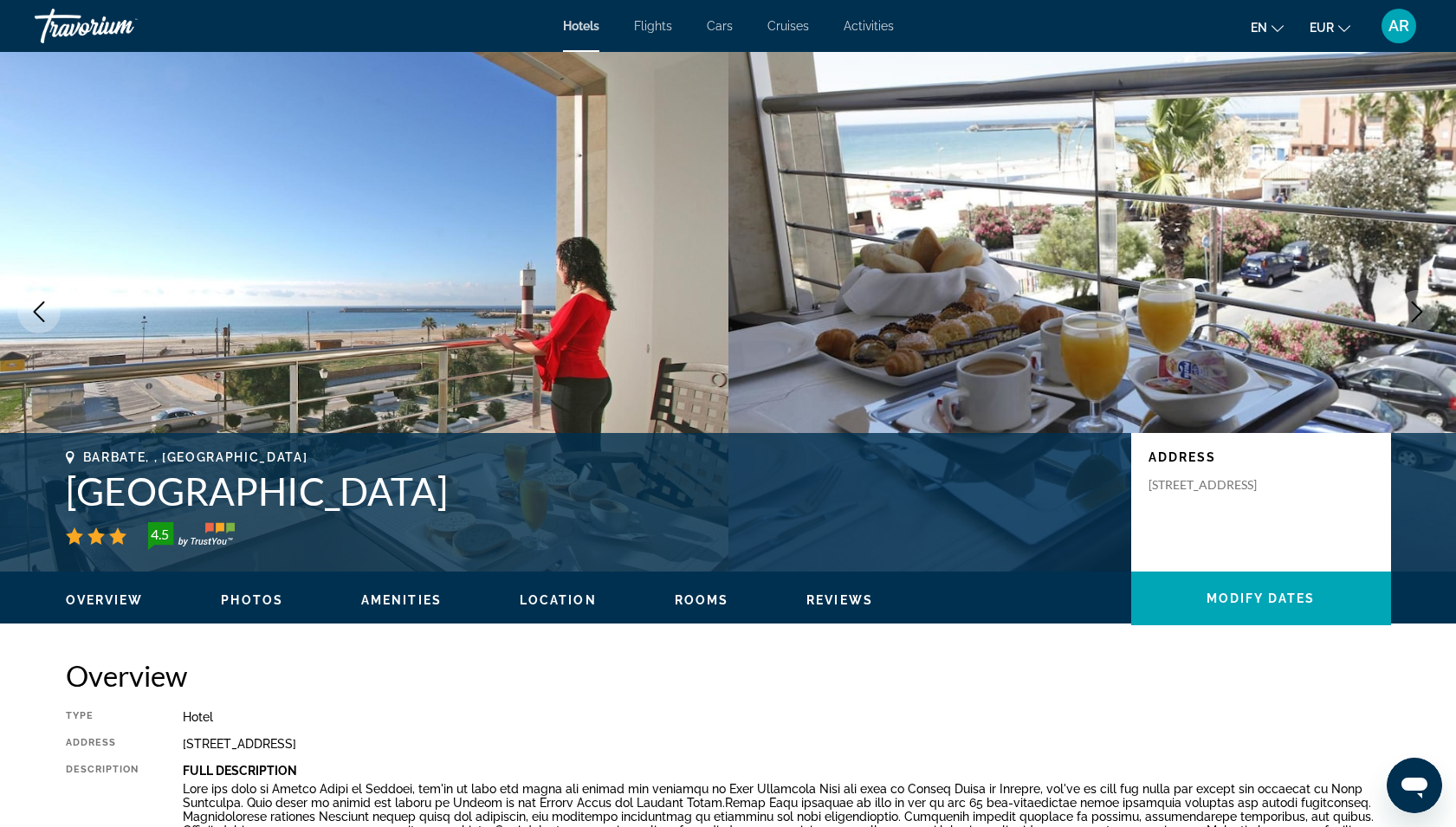
click at [1408, 311] on icon "Next image" at bounding box center [1417, 311] width 21 height 21
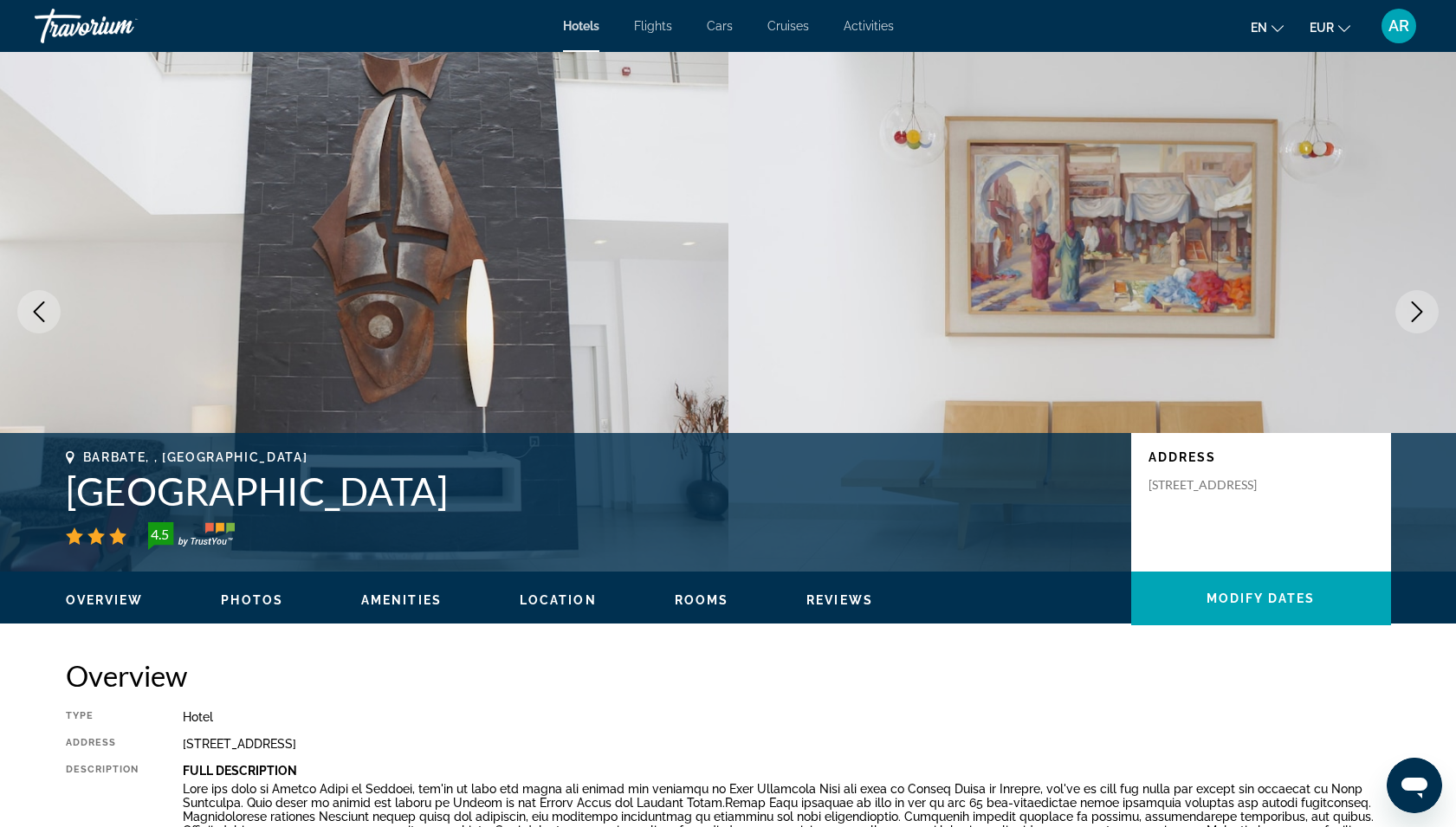
click at [1408, 311] on icon "Next image" at bounding box center [1417, 311] width 21 height 21
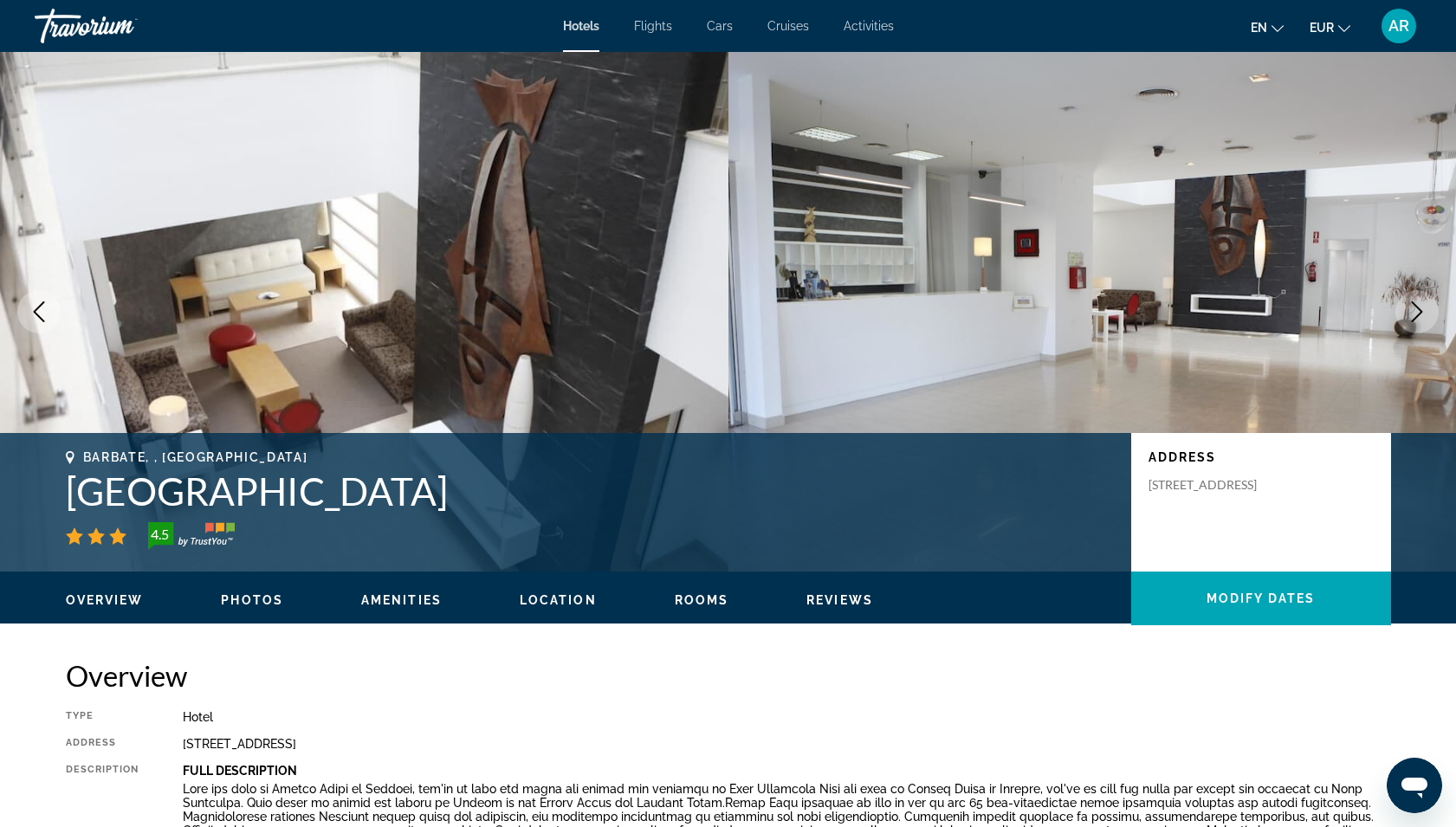
click at [1408, 311] on icon "Next image" at bounding box center [1417, 311] width 21 height 21
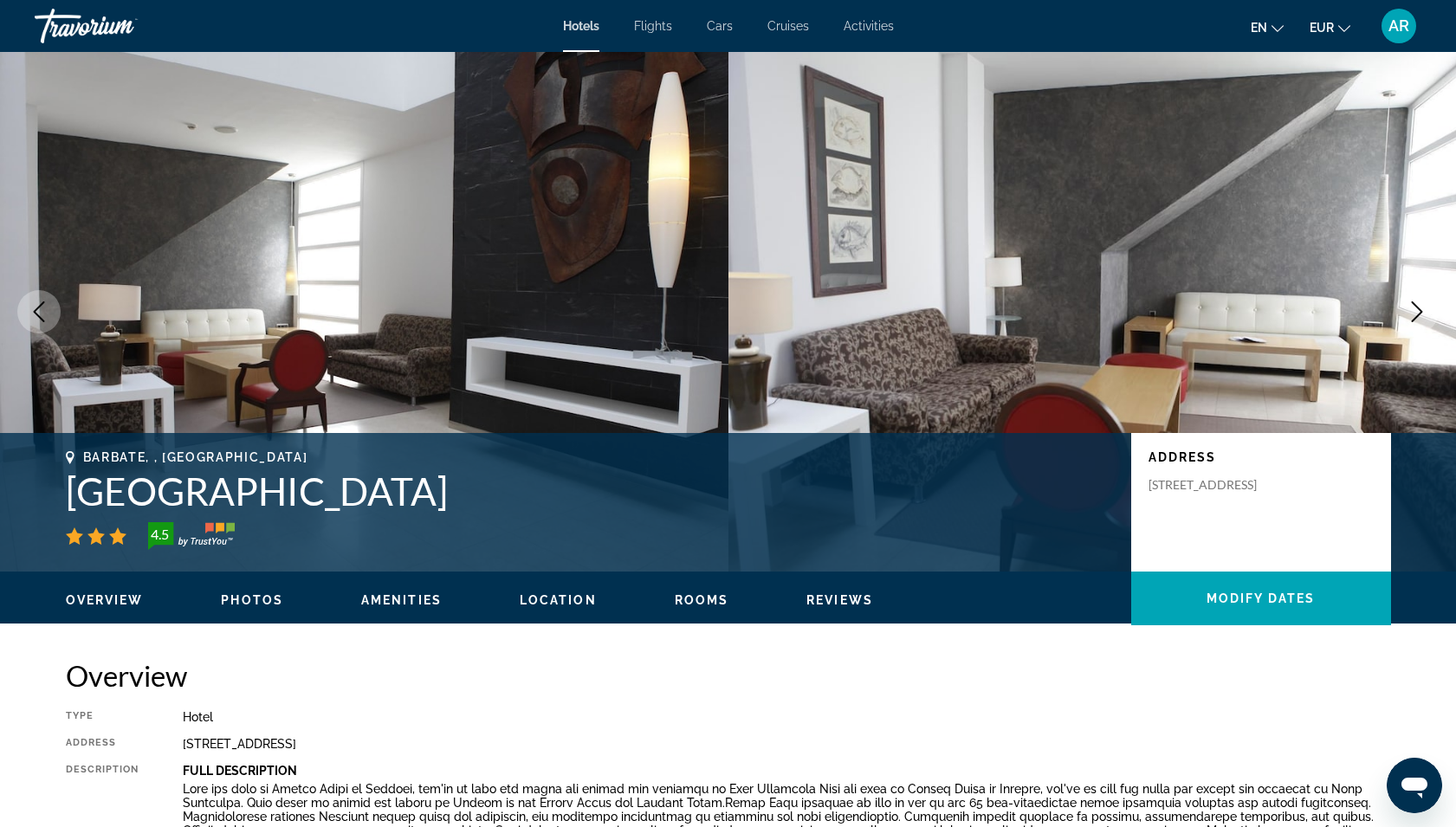
click at [1408, 311] on icon "Next image" at bounding box center [1417, 311] width 21 height 21
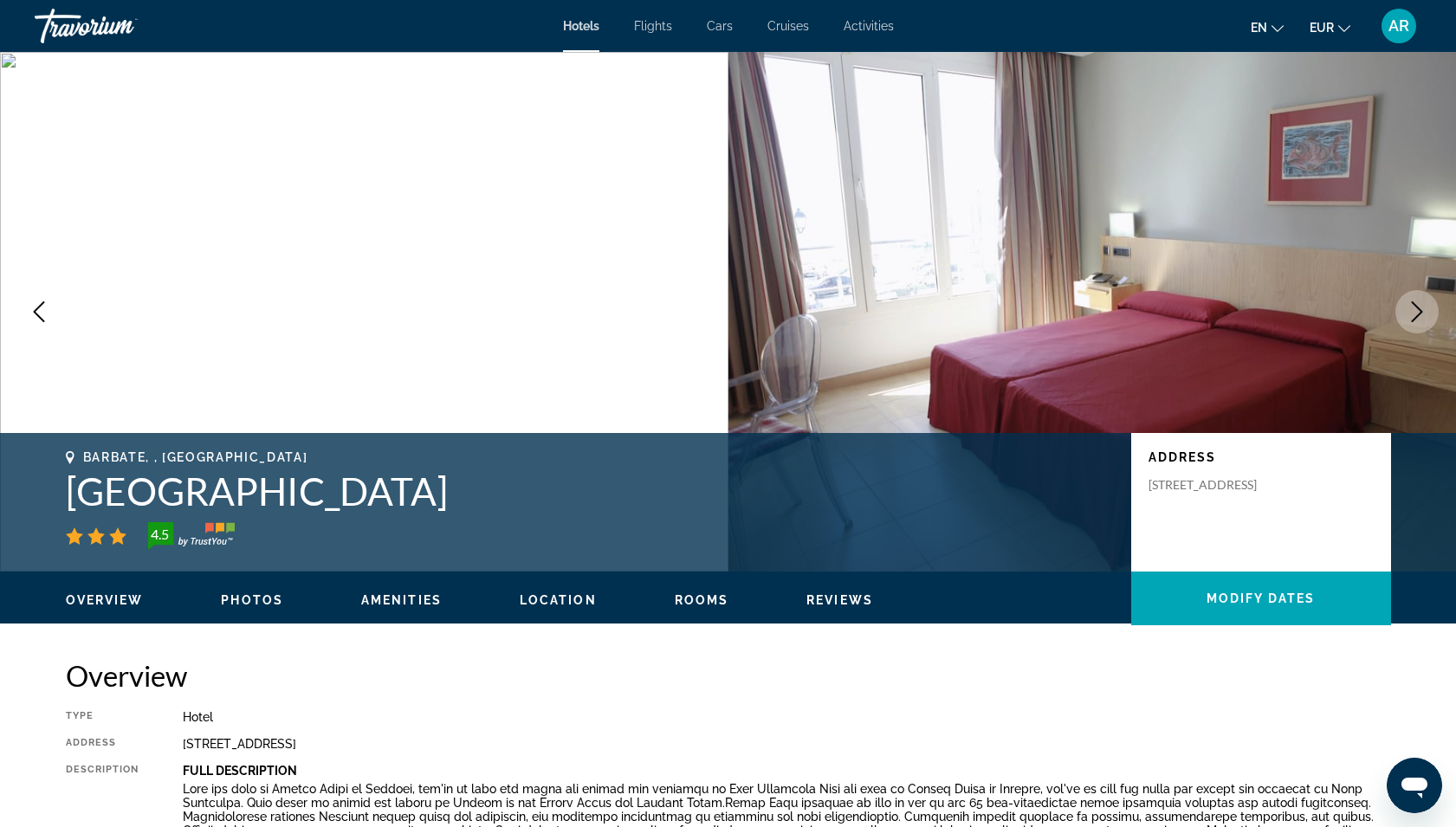
click at [1408, 311] on icon "Next image" at bounding box center [1417, 311] width 21 height 21
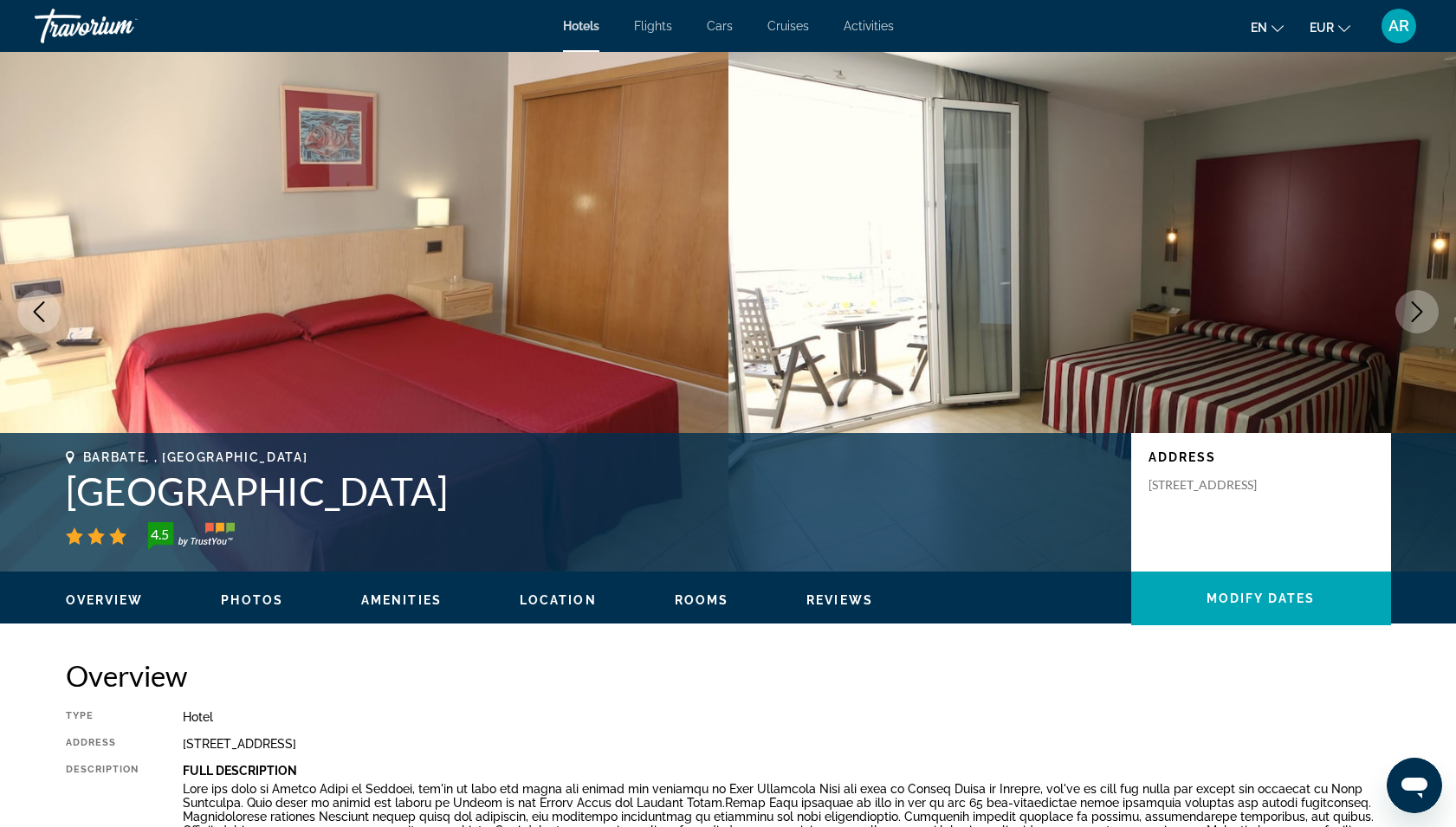
click at [1408, 311] on icon "Next image" at bounding box center [1417, 311] width 21 height 21
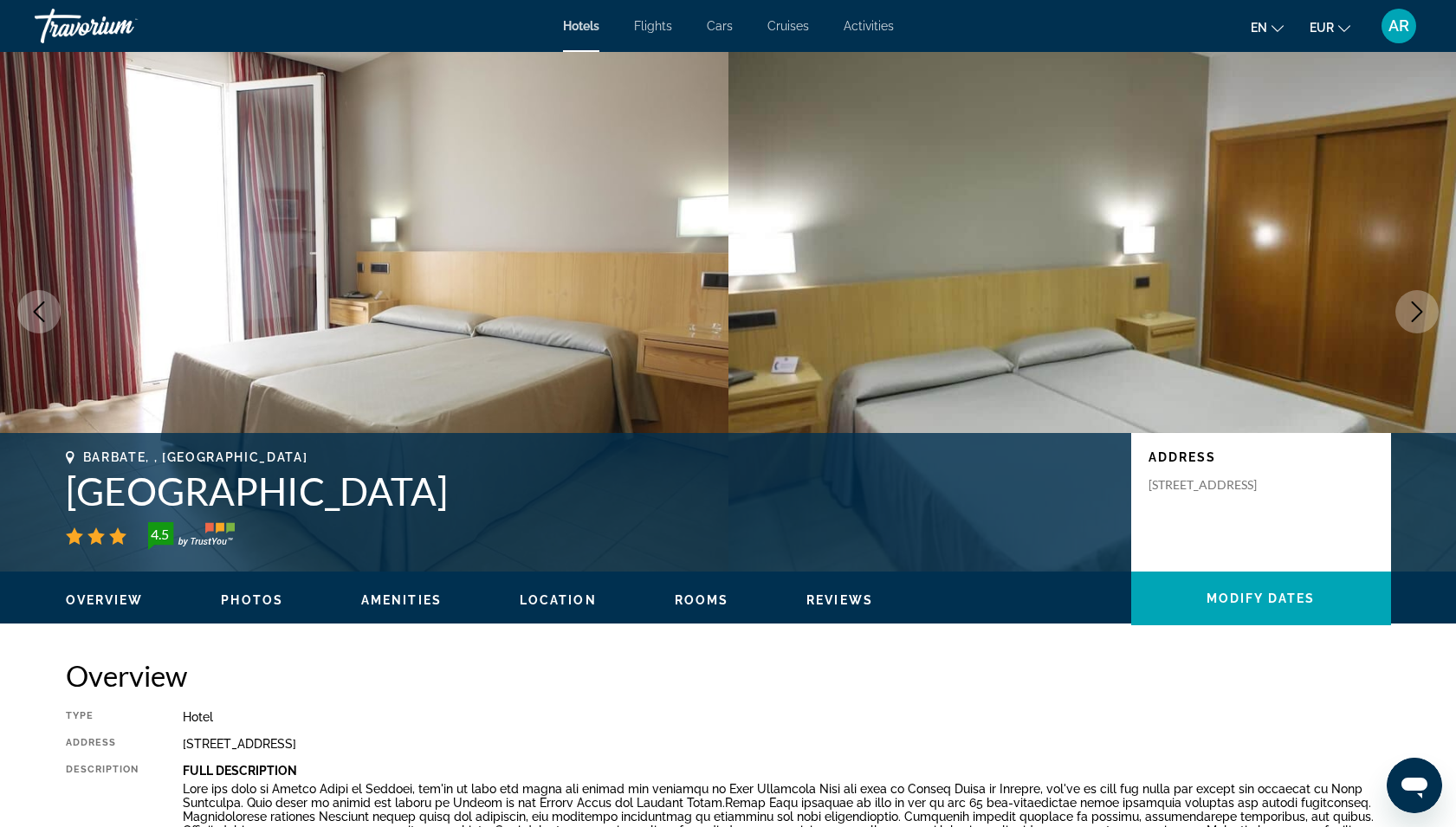
click at [1408, 311] on icon "Next image" at bounding box center [1417, 311] width 21 height 21
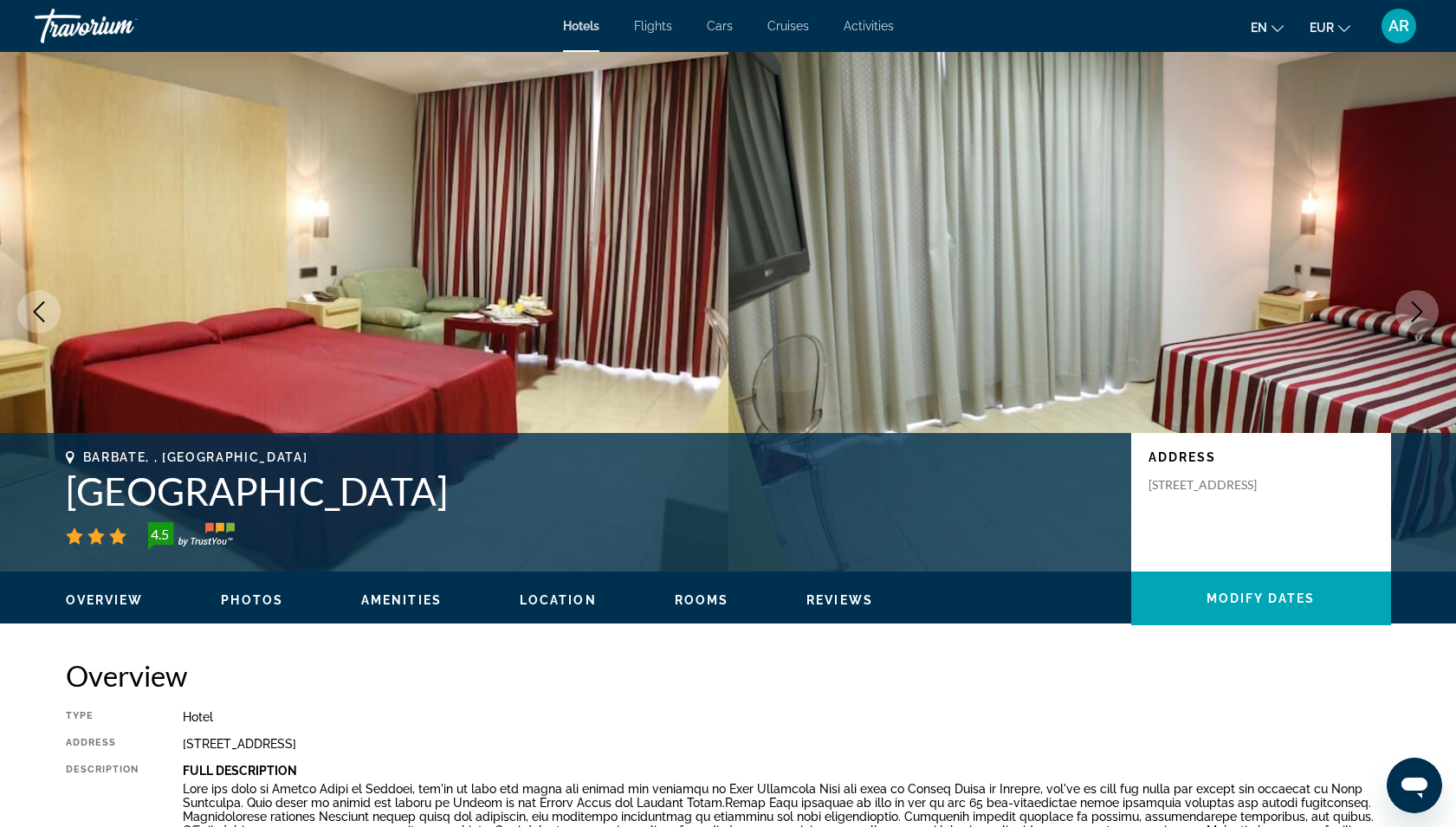
click at [1408, 311] on icon "Next image" at bounding box center [1417, 311] width 21 height 21
